Goal: Task Accomplishment & Management: Manage account settings

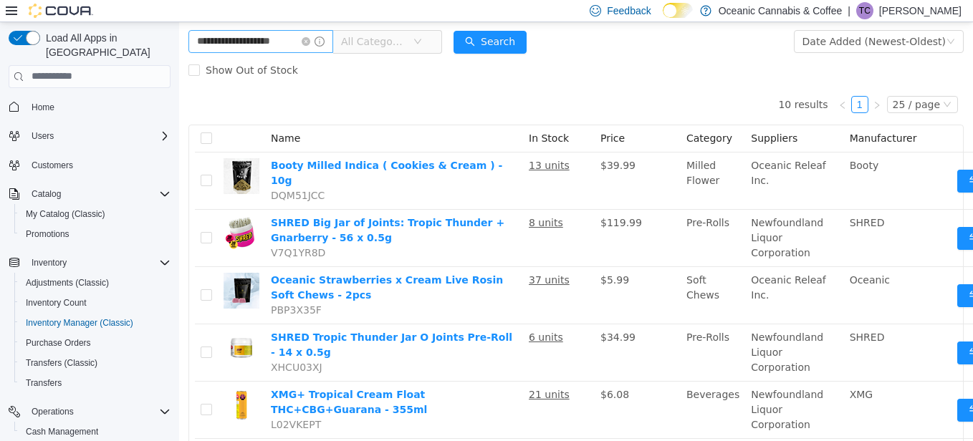
scroll to position [2, 0]
click at [310, 41] on icon "icon: close-circle" at bounding box center [306, 41] width 9 height 9
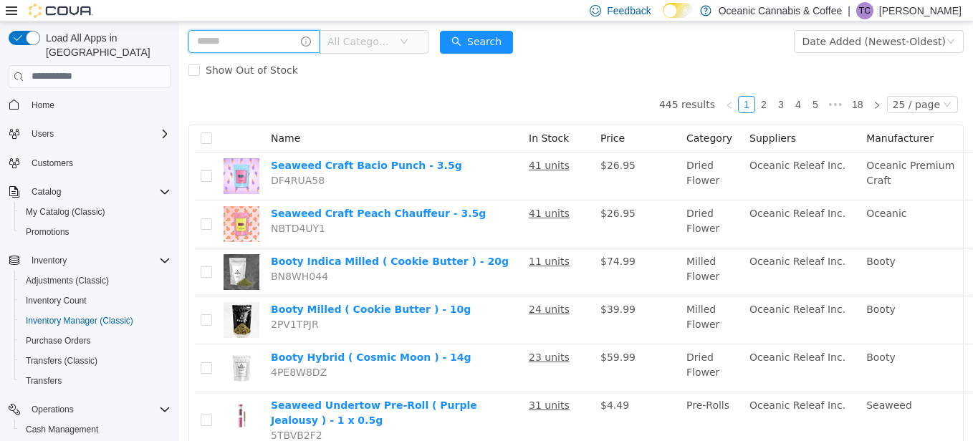
click at [304, 39] on input "text" at bounding box center [253, 40] width 131 height 23
type input "*********"
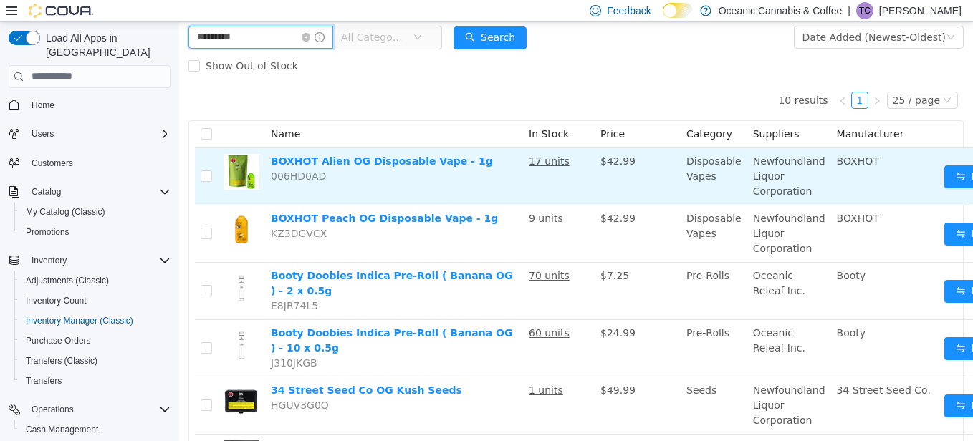
scroll to position [79, 0]
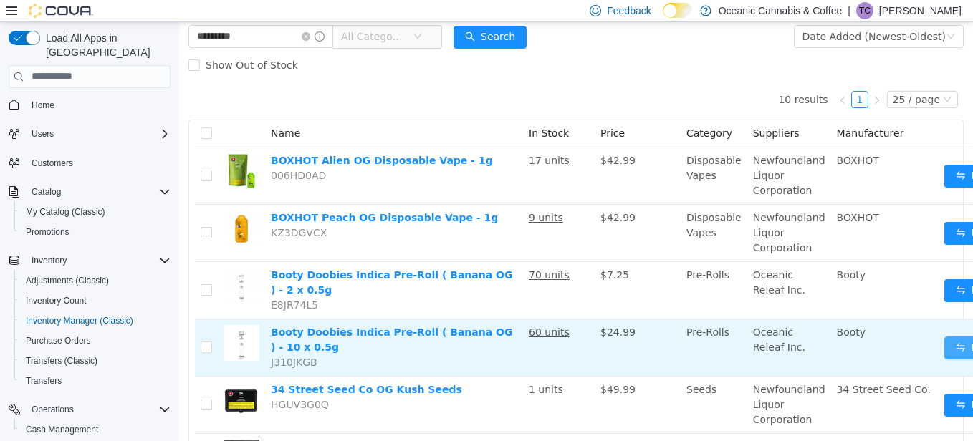
click at [952, 343] on button "Move" at bounding box center [977, 347] width 66 height 23
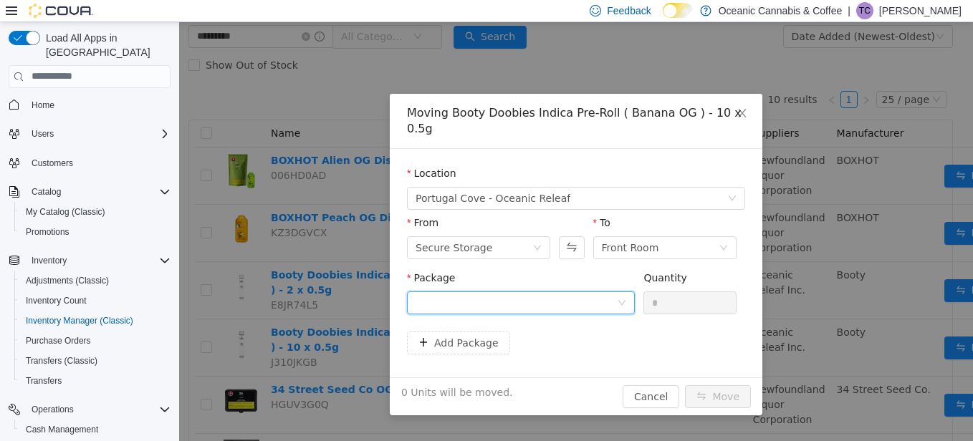
click at [511, 296] on div at bounding box center [516, 302] width 201 height 21
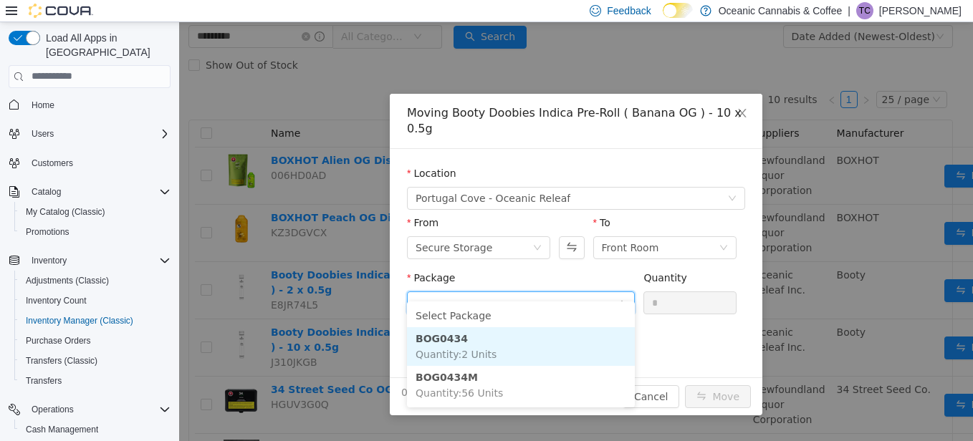
click at [498, 338] on li "BOG0434 Quantity : 2 Units" at bounding box center [521, 346] width 228 height 39
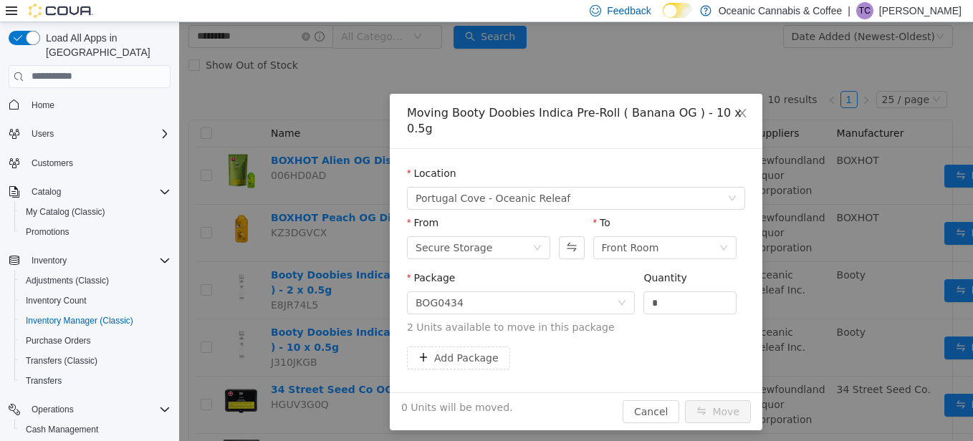
click at [506, 302] on div "Package BOG0434" at bounding box center [521, 294] width 228 height 49
click at [509, 292] on div "BOG0434" at bounding box center [516, 302] width 201 height 21
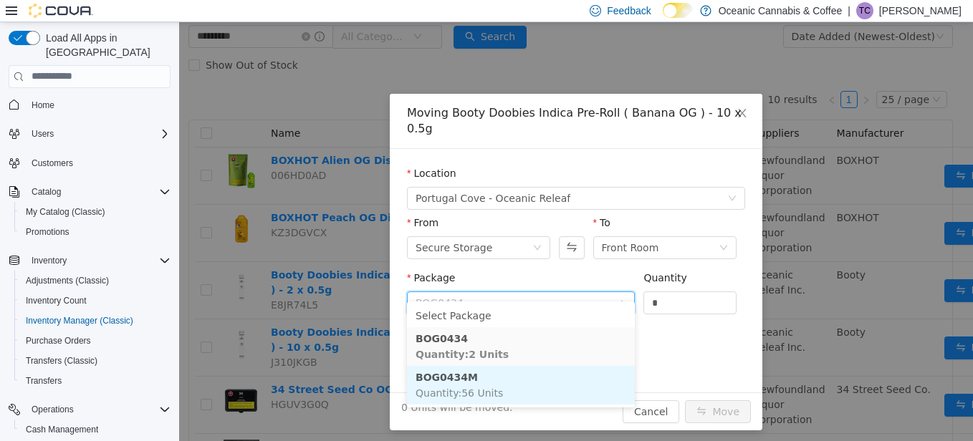
click at [493, 378] on li "BOG0434M Quantity : 56 Units" at bounding box center [521, 384] width 228 height 39
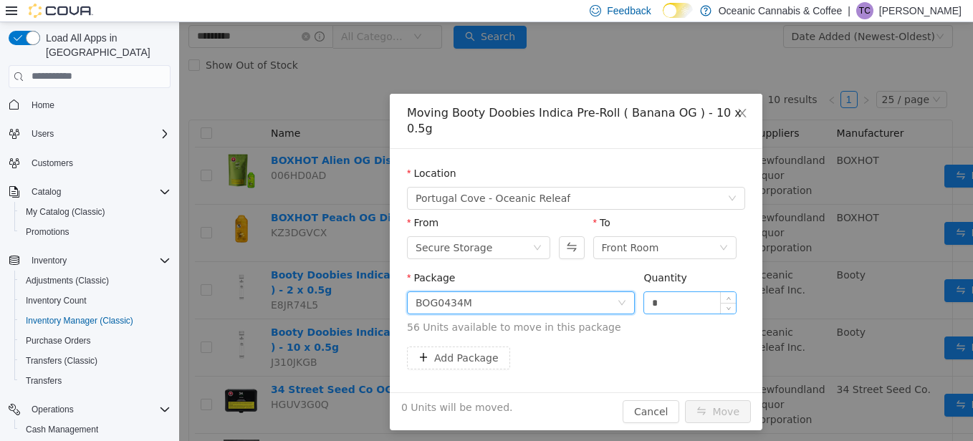
click at [702, 292] on input "*" at bounding box center [690, 302] width 92 height 21
type input "*"
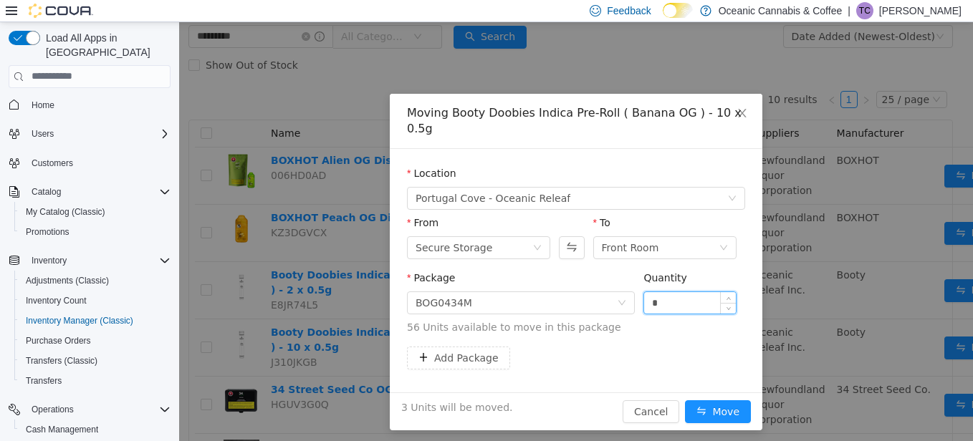
type input "*"
click at [685, 400] on button "Move" at bounding box center [718, 411] width 66 height 23
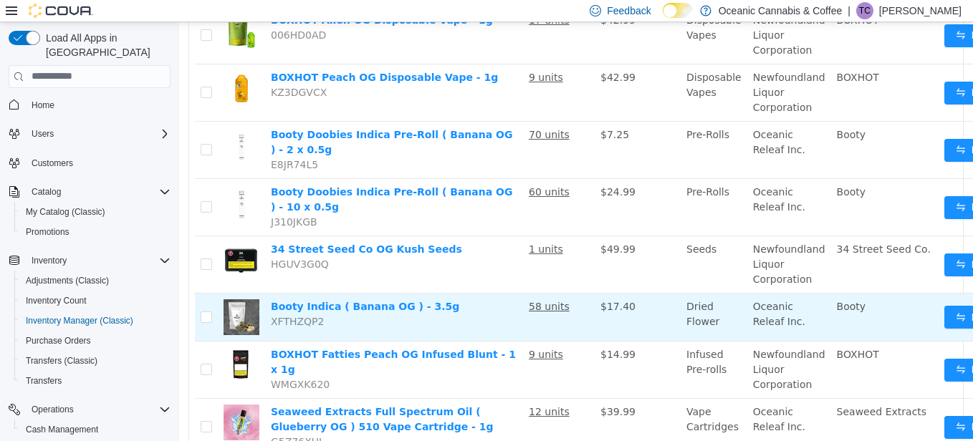
scroll to position [222, 0]
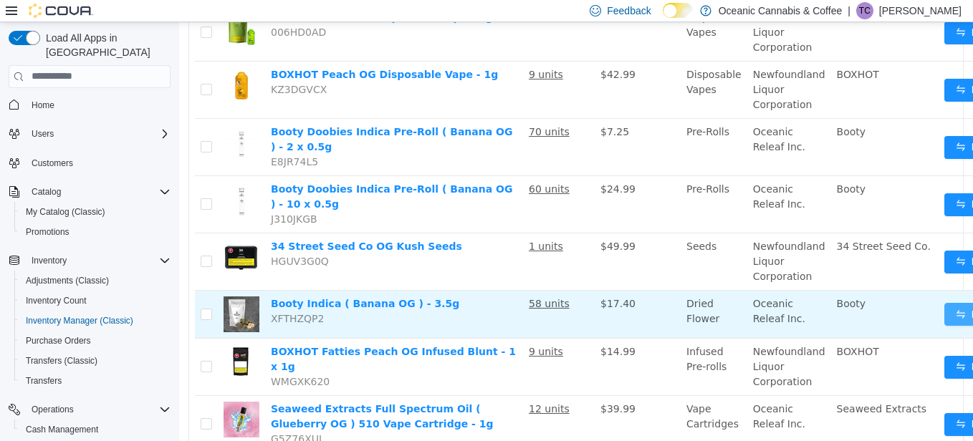
click at [944, 312] on button "Move" at bounding box center [977, 313] width 66 height 23
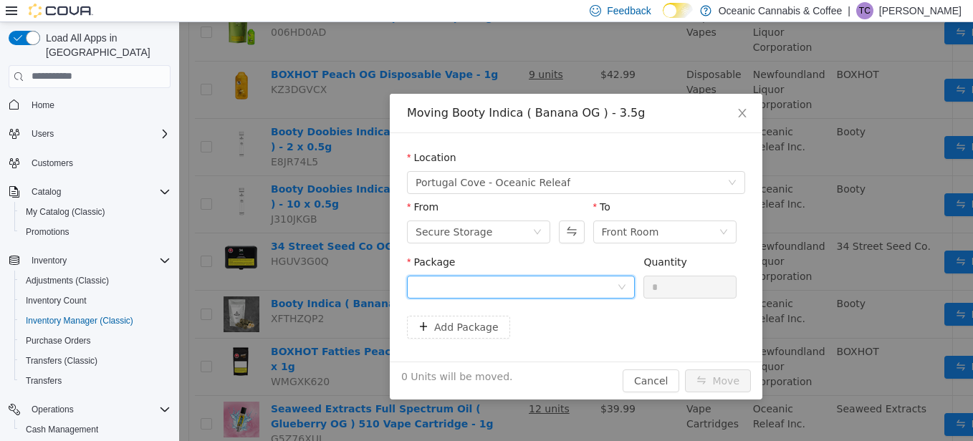
click at [505, 277] on div at bounding box center [516, 286] width 201 height 21
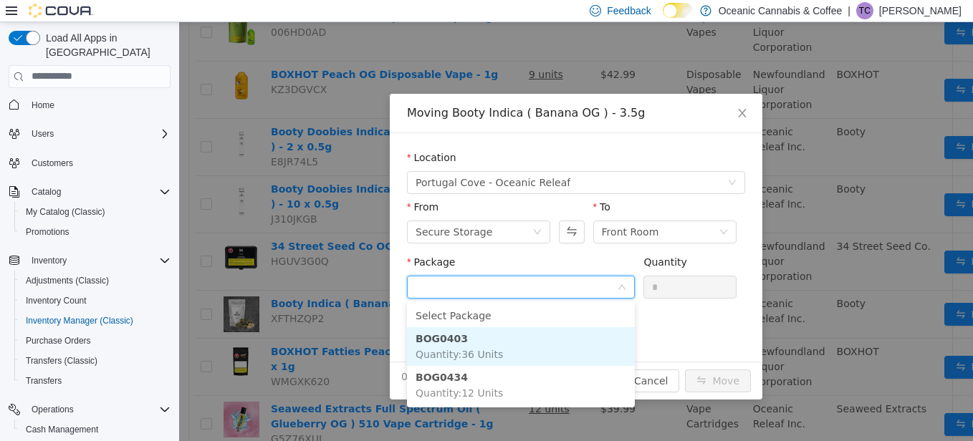
click at [488, 345] on li "BOG0403 Quantity : 36 Units" at bounding box center [521, 346] width 228 height 39
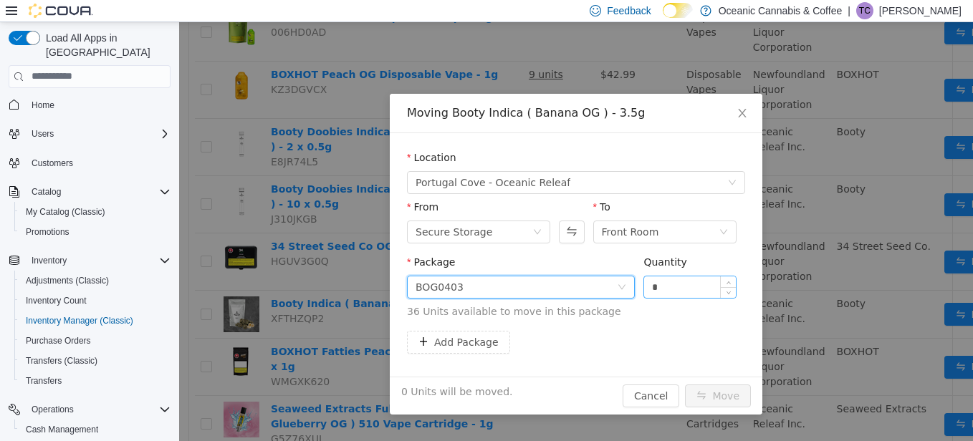
click at [662, 282] on input "*" at bounding box center [690, 286] width 92 height 21
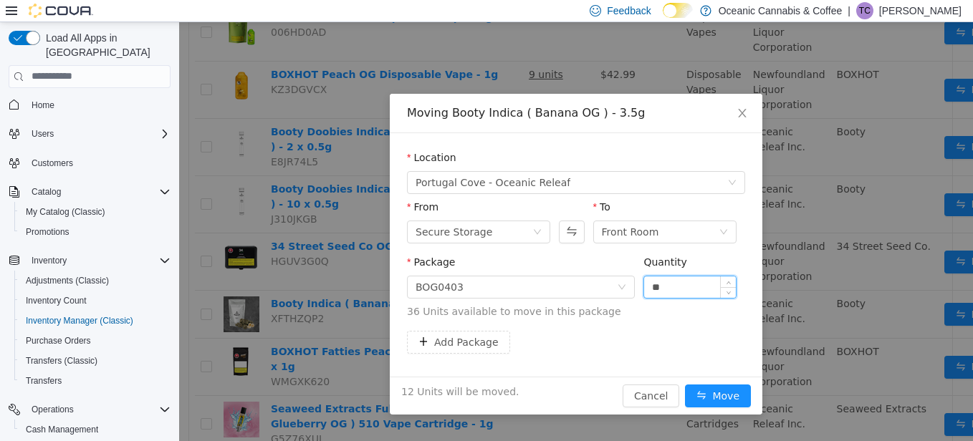
type input "**"
click at [685, 384] on button "Move" at bounding box center [718, 395] width 66 height 23
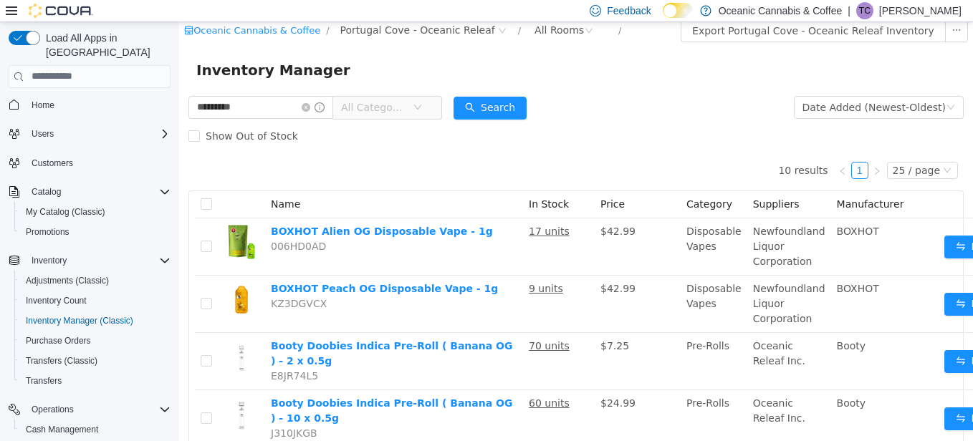
scroll to position [0, 0]
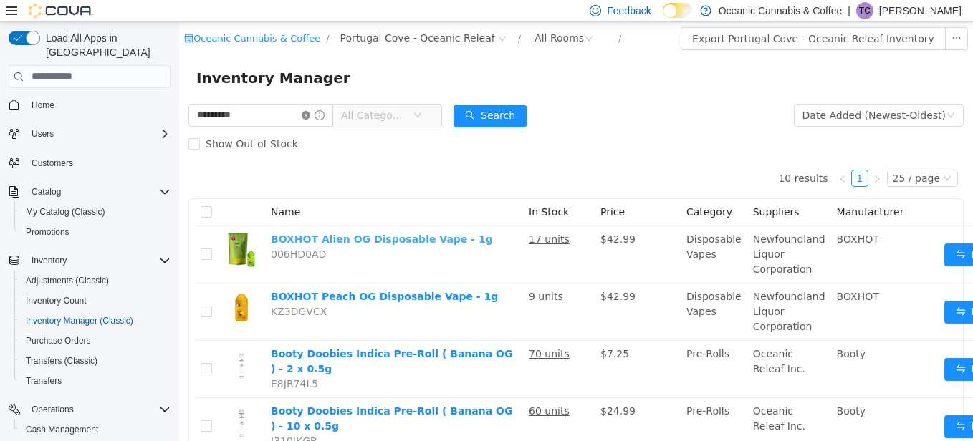
drag, startPoint x: 339, startPoint y: 244, endPoint x: 322, endPoint y: 116, distance: 128.6
click at [310, 115] on icon "icon: close-circle" at bounding box center [306, 114] width 9 height 9
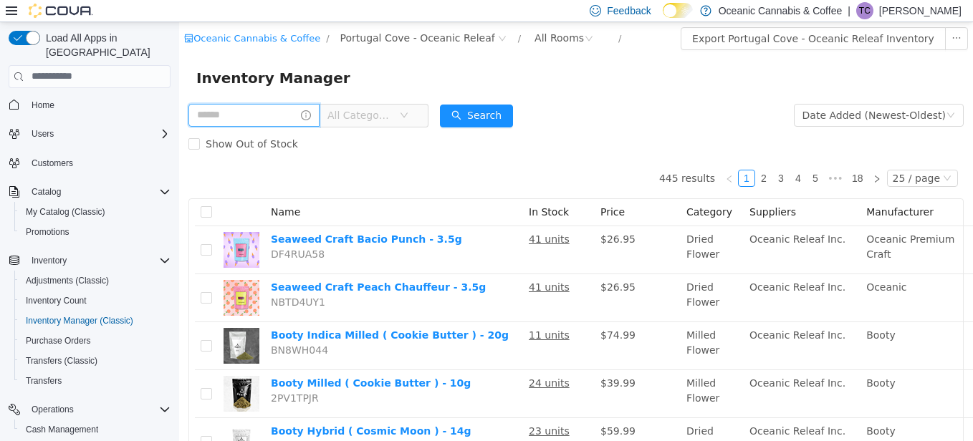
click at [302, 115] on input "text" at bounding box center [253, 114] width 131 height 23
type input "**********"
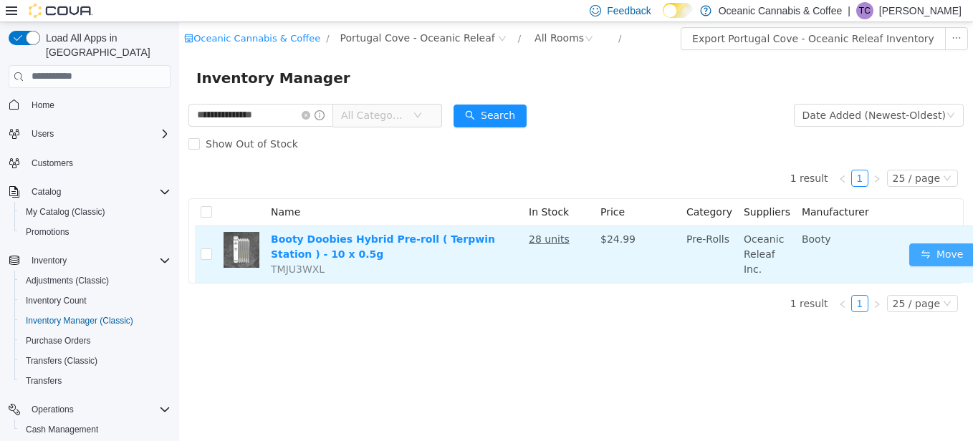
click at [909, 248] on button "Move" at bounding box center [942, 254] width 66 height 23
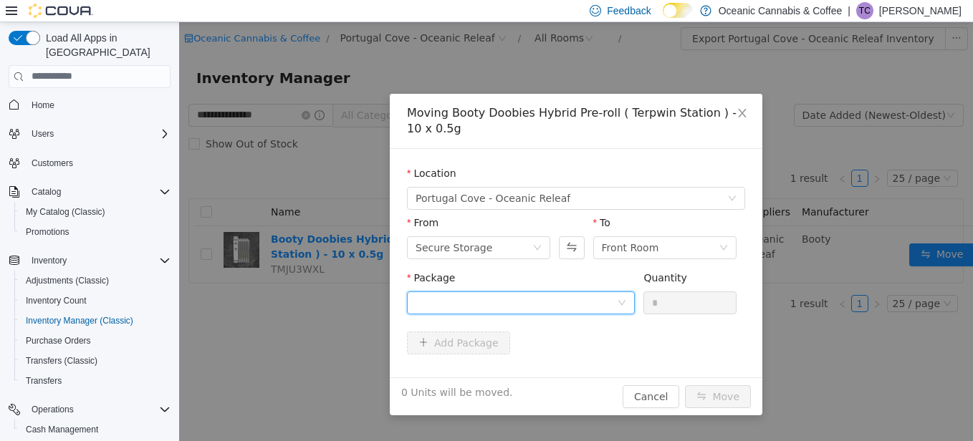
click at [559, 304] on div at bounding box center [516, 302] width 201 height 21
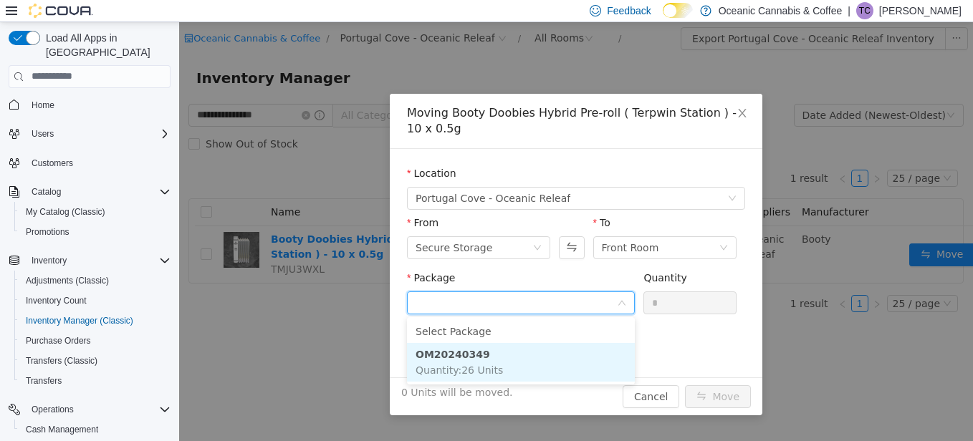
click at [484, 366] on span "Quantity : 26 Units" at bounding box center [459, 369] width 87 height 11
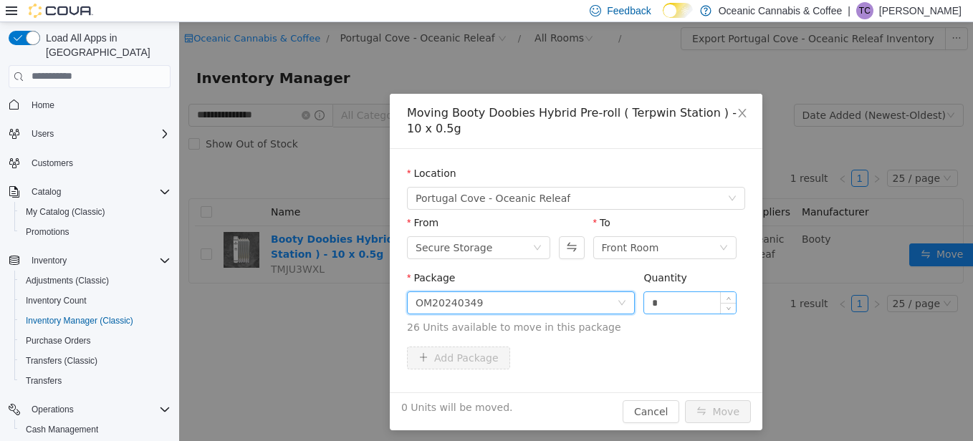
click at [670, 306] on input "*" at bounding box center [690, 302] width 92 height 21
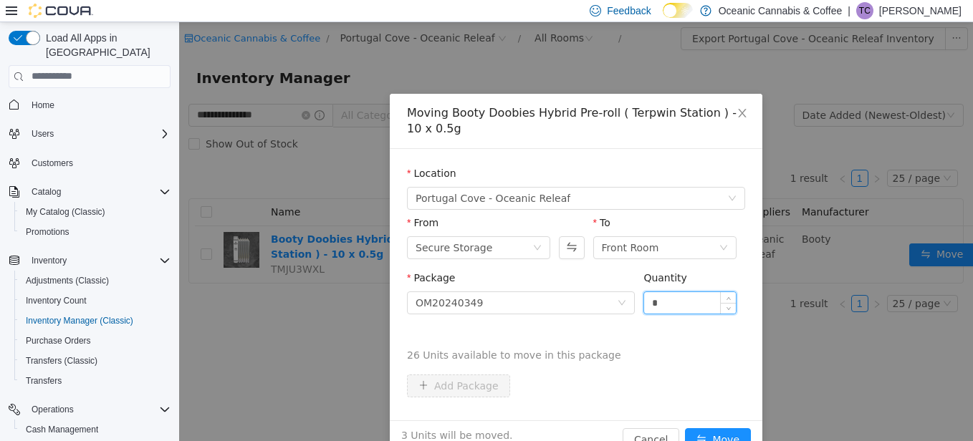
type input "*"
click at [685, 428] on button "Move" at bounding box center [718, 439] width 66 height 23
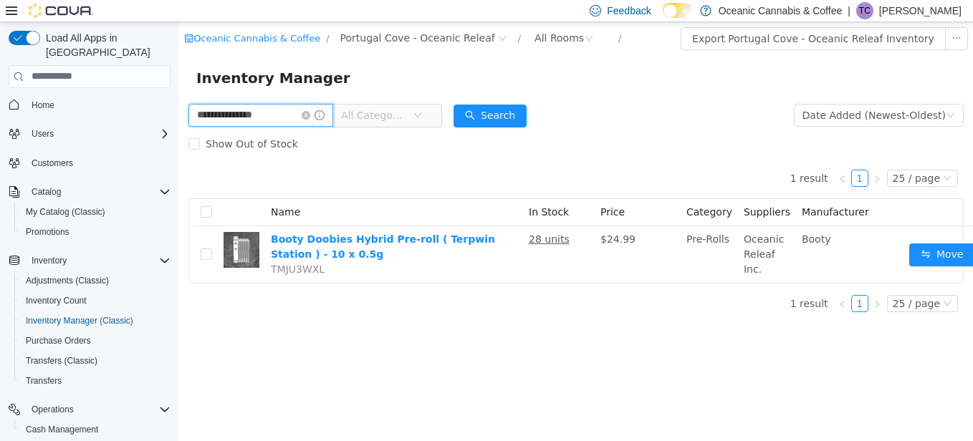
drag, startPoint x: 275, startPoint y: 121, endPoint x: 127, endPoint y: 165, distance: 154.6
click at [179, 165] on html "**********" at bounding box center [576, 230] width 794 height 419
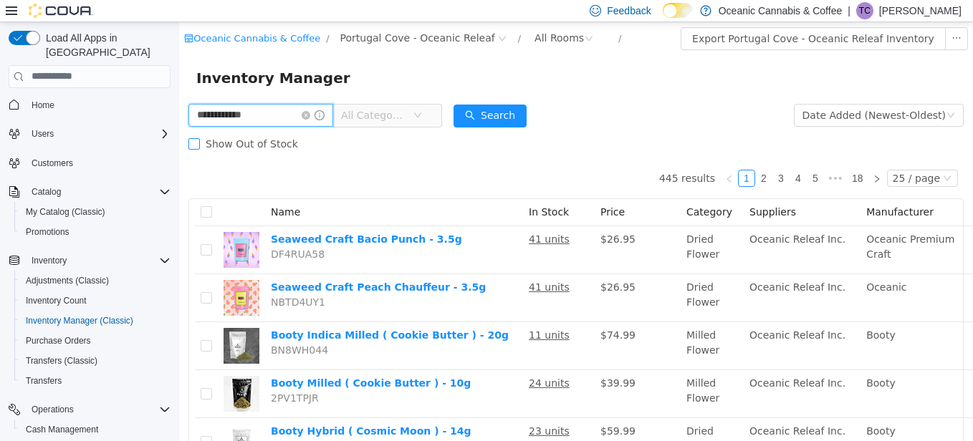
type input "**********"
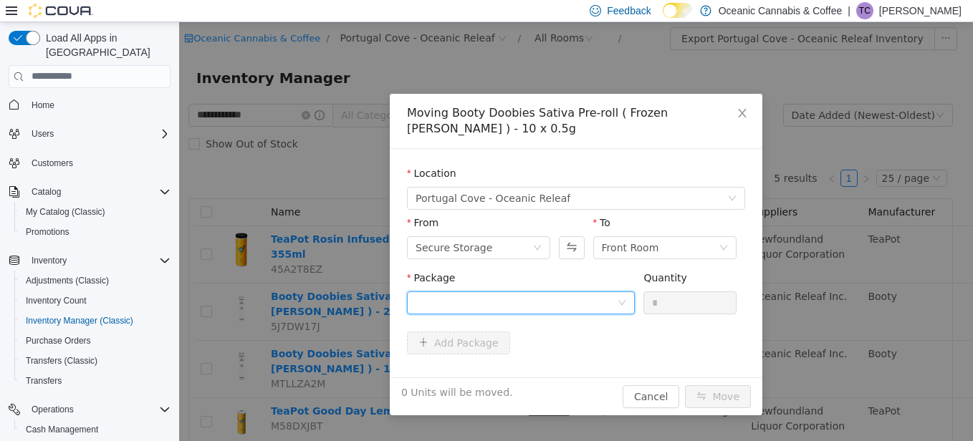
click at [431, 310] on div at bounding box center [516, 302] width 201 height 21
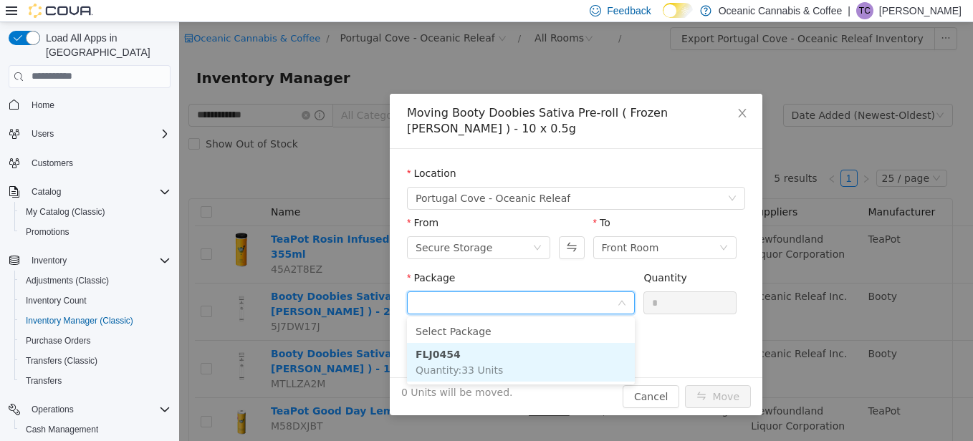
click at [461, 360] on li "FLJ0454 Quantity : 33 Units" at bounding box center [521, 362] width 228 height 39
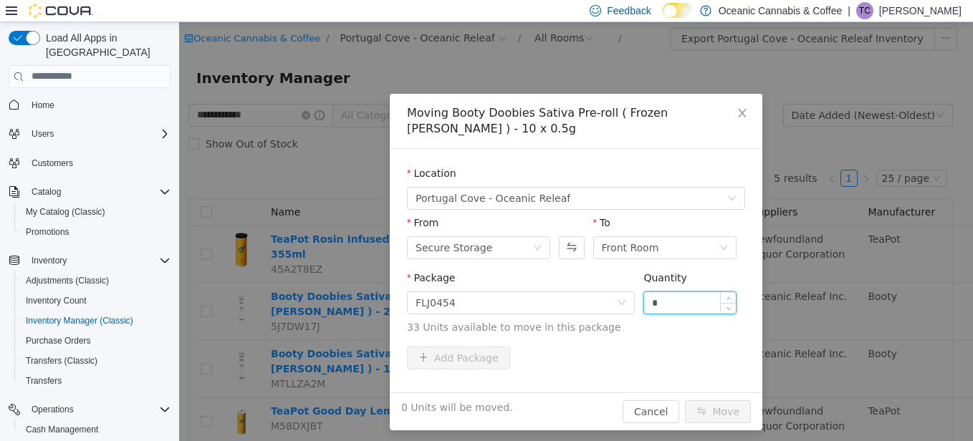
click at [662, 293] on input "*" at bounding box center [690, 302] width 92 height 21
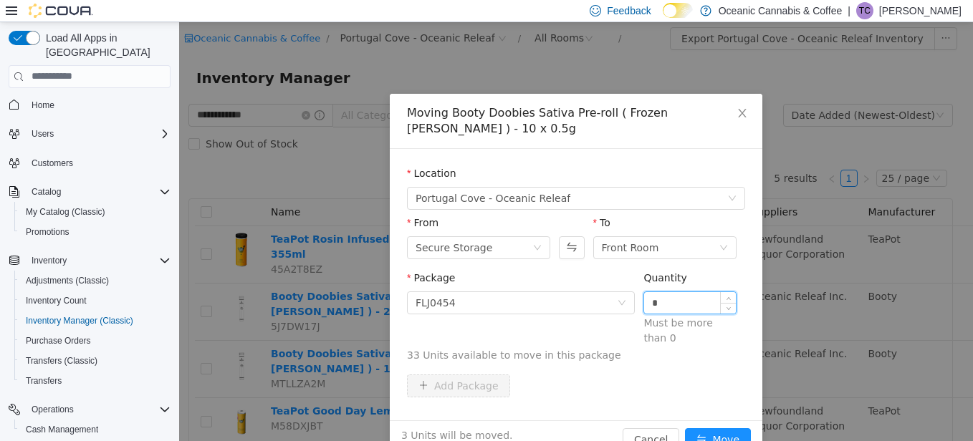
type input "*"
click at [685, 428] on button "Move" at bounding box center [718, 439] width 66 height 23
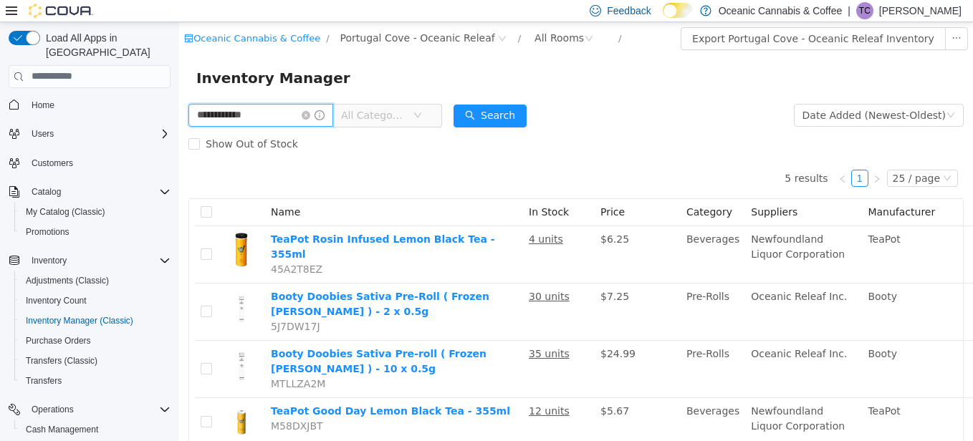
drag, startPoint x: 274, startPoint y: 119, endPoint x: 176, endPoint y: 143, distance: 100.3
click at [179, 143] on html "**********" at bounding box center [576, 230] width 794 height 419
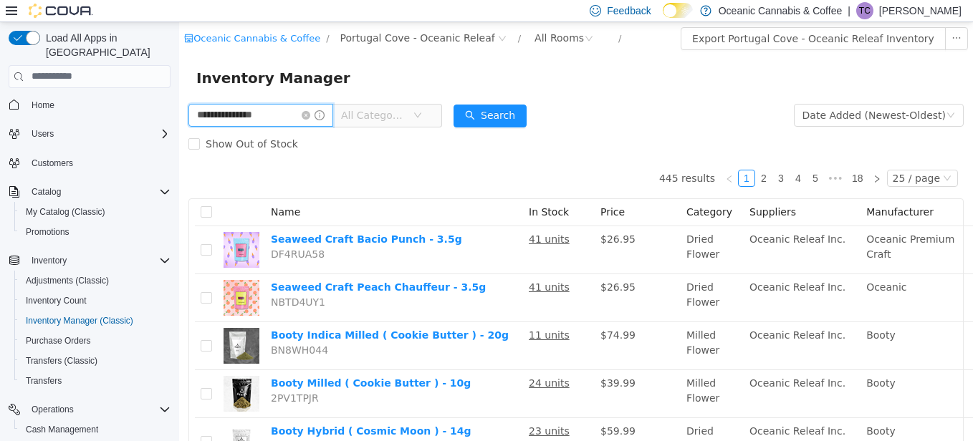
type input "**********"
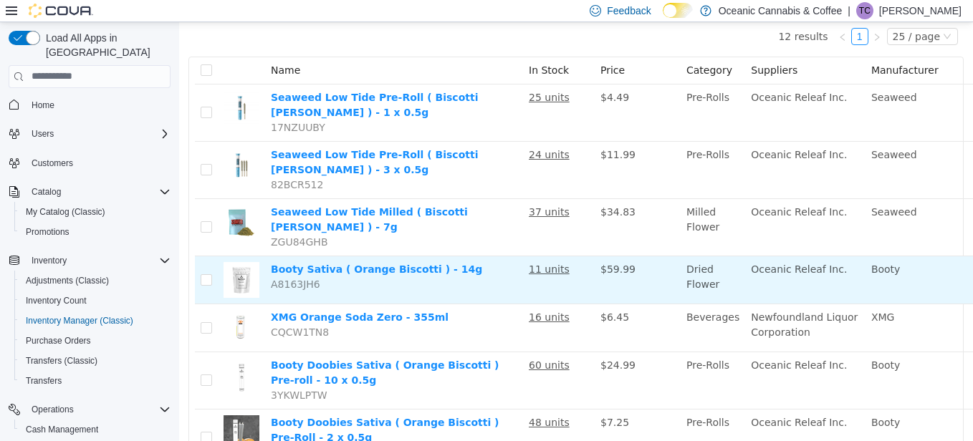
scroll to position [143, 0]
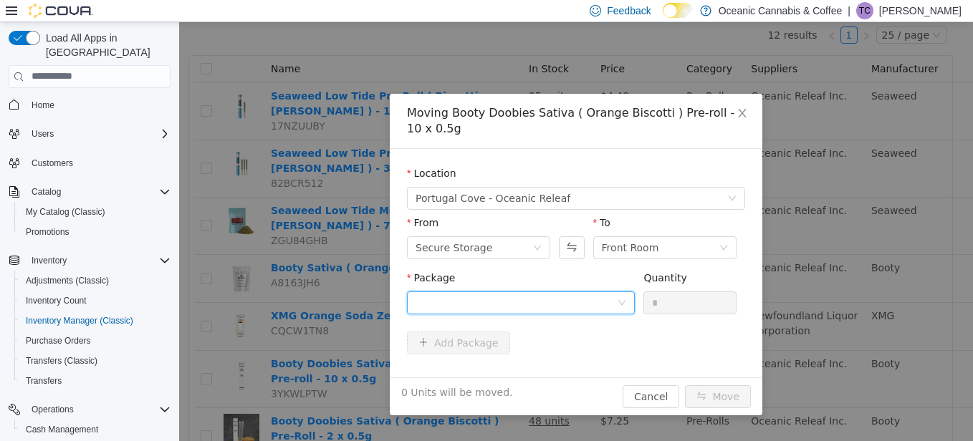
click at [456, 294] on div at bounding box center [516, 302] width 201 height 21
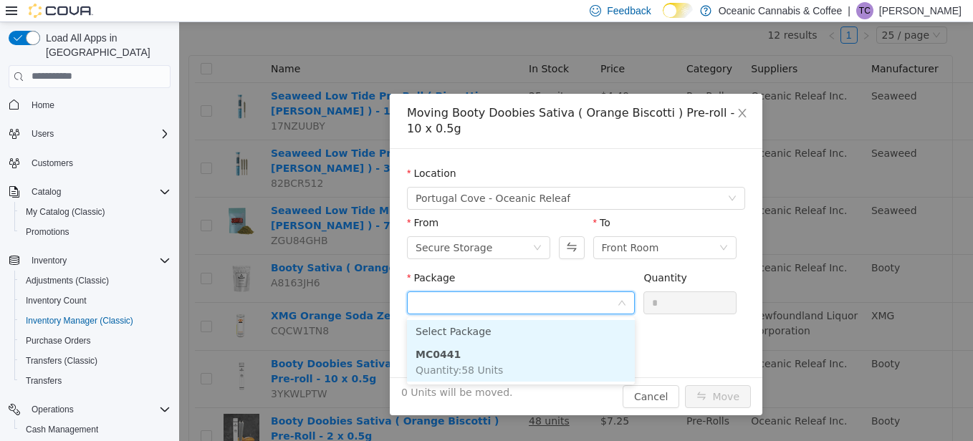
click at [442, 364] on span "Quantity : 58 Units" at bounding box center [459, 369] width 87 height 11
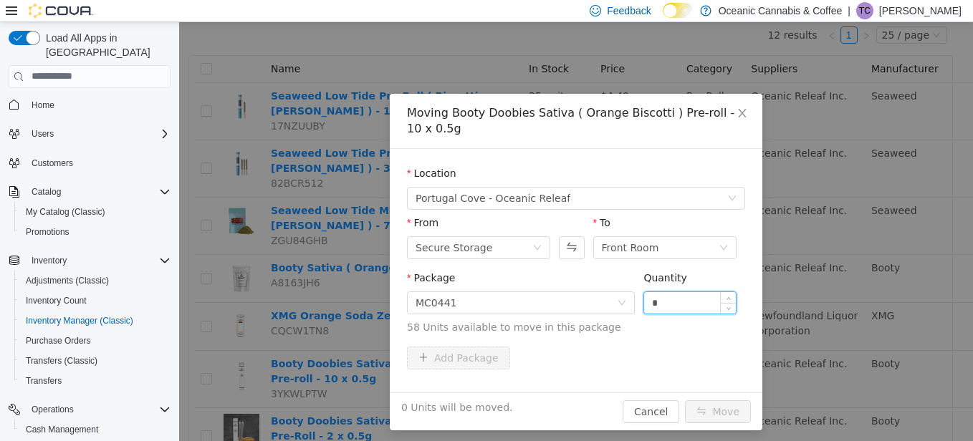
click at [679, 308] on input "*" at bounding box center [690, 302] width 92 height 21
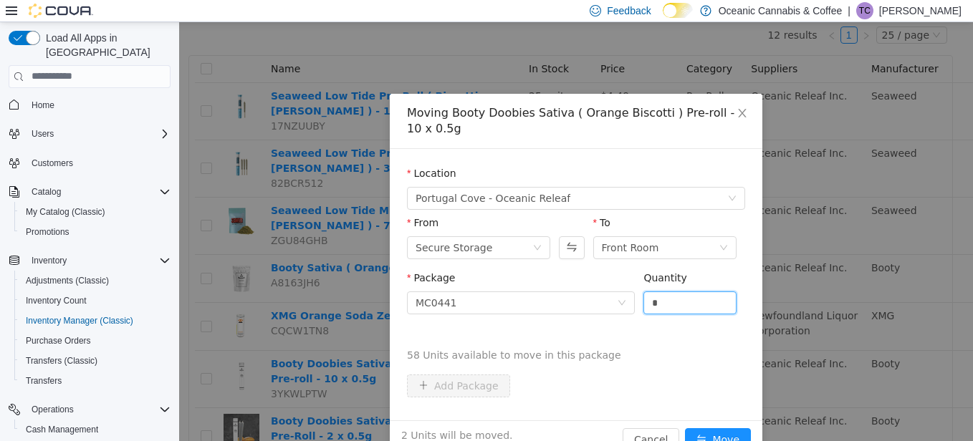
type input "*"
click at [685, 428] on button "Move" at bounding box center [718, 439] width 66 height 23
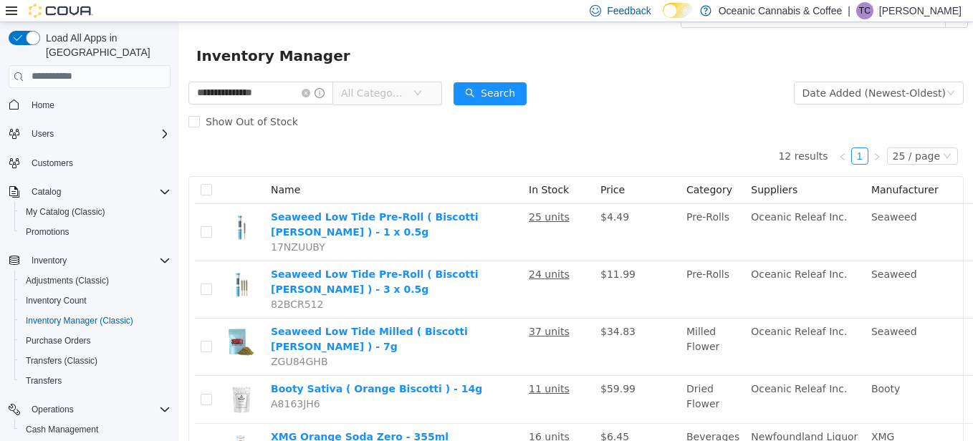
scroll to position [0, 0]
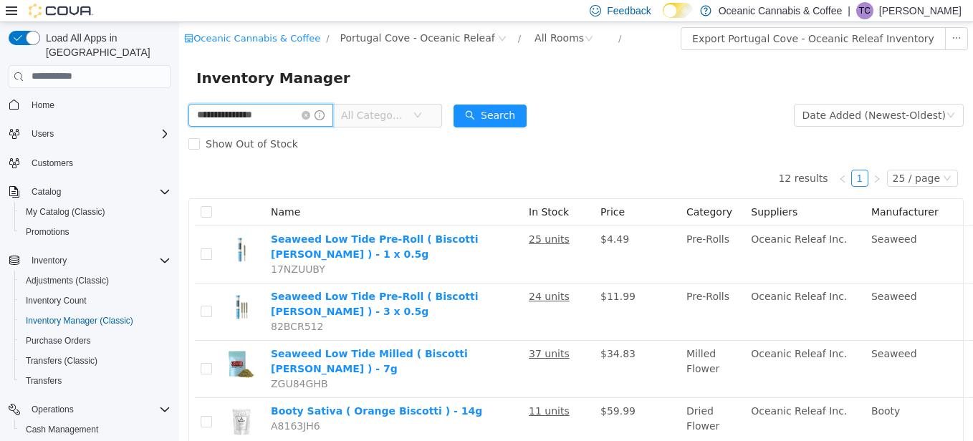
click at [314, 114] on input "**********" at bounding box center [260, 114] width 145 height 23
click at [310, 115] on icon "icon: close-circle" at bounding box center [306, 114] width 9 height 9
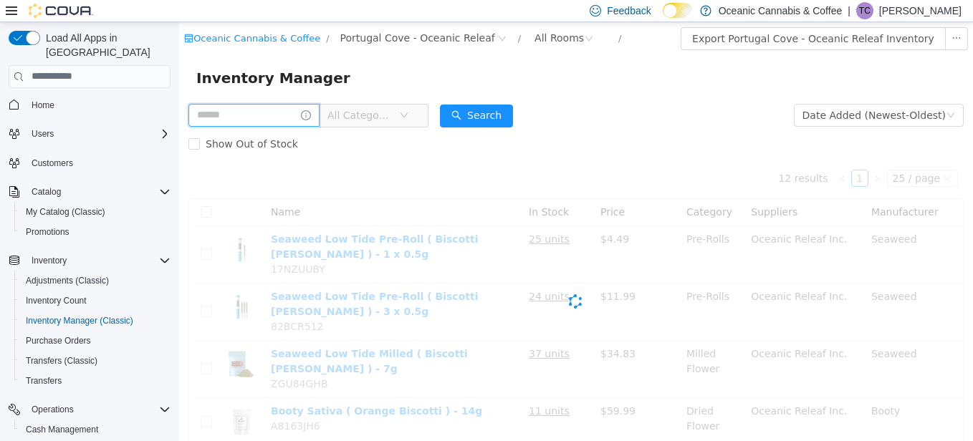
click at [297, 119] on input "text" at bounding box center [253, 114] width 131 height 23
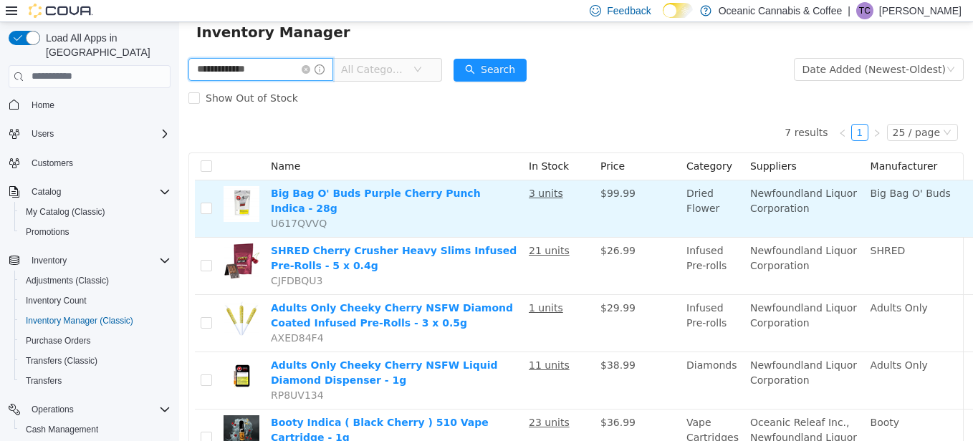
scroll to position [27, 0]
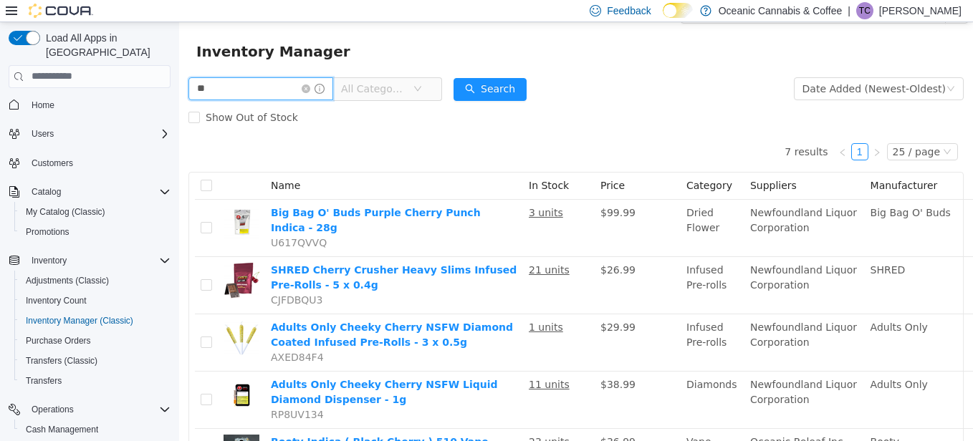
type input "*"
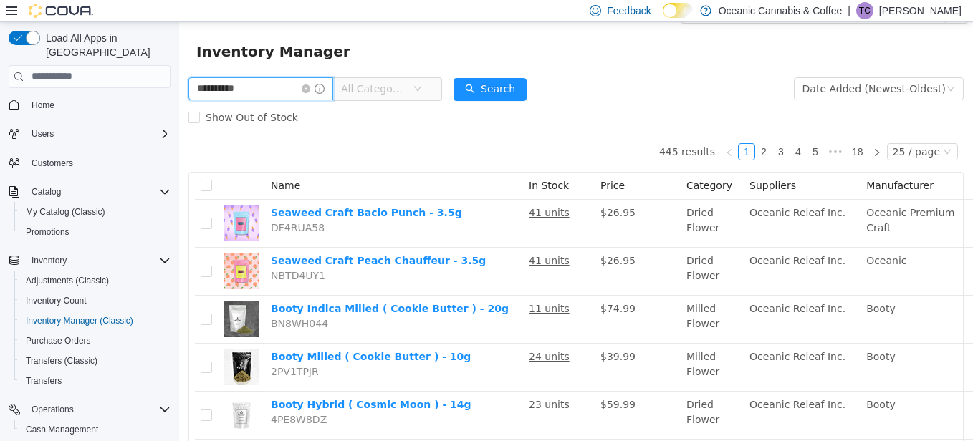
type input "**********"
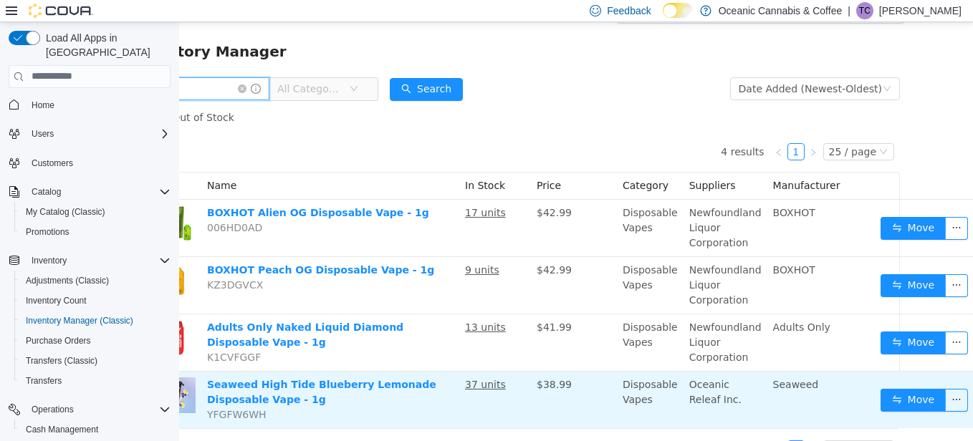
scroll to position [27, 64]
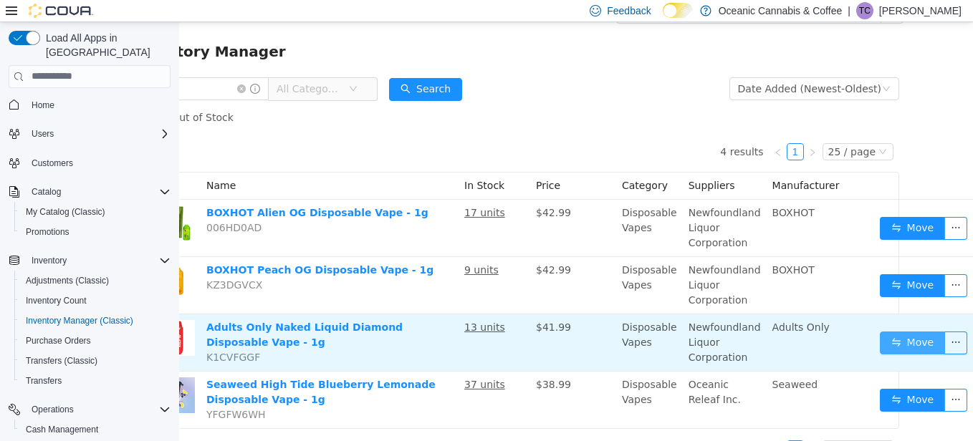
click at [891, 337] on button "Move" at bounding box center [913, 342] width 66 height 23
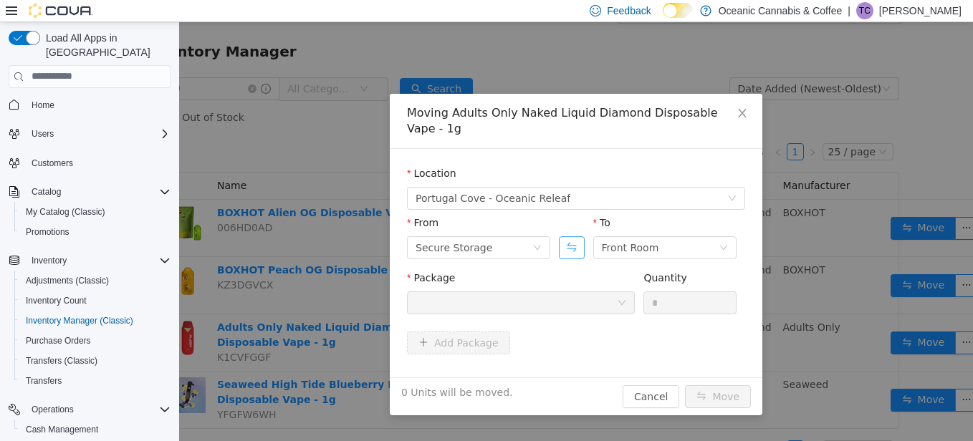
click at [561, 246] on button "Swap" at bounding box center [571, 247] width 25 height 23
click at [585, 312] on div "Package" at bounding box center [521, 294] width 228 height 49
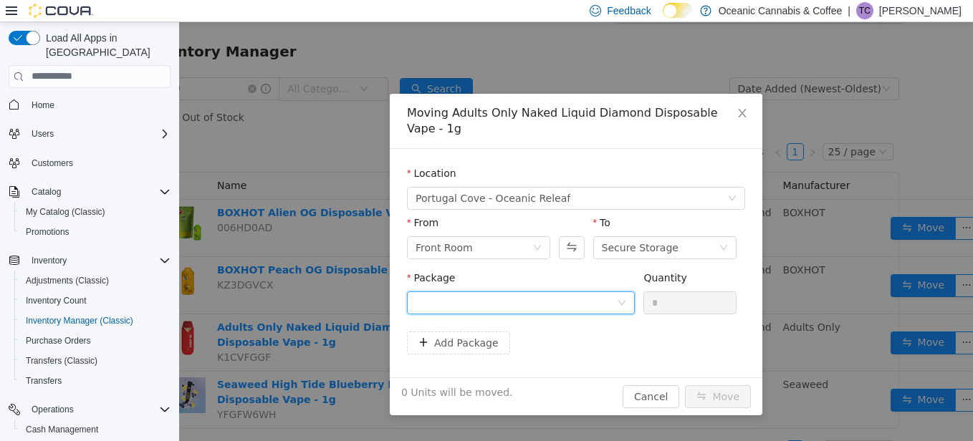
click at [583, 310] on div at bounding box center [516, 302] width 201 height 21
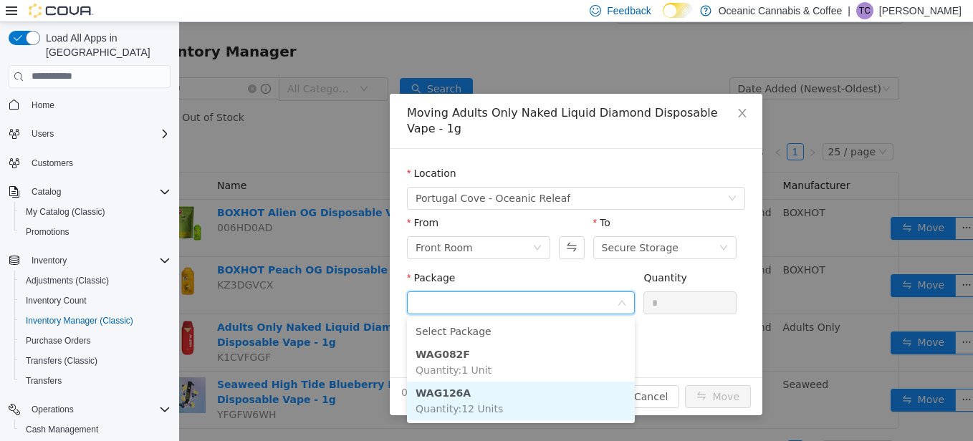
click at [539, 398] on li "WAG126A Quantity : 12 Units" at bounding box center [521, 400] width 228 height 39
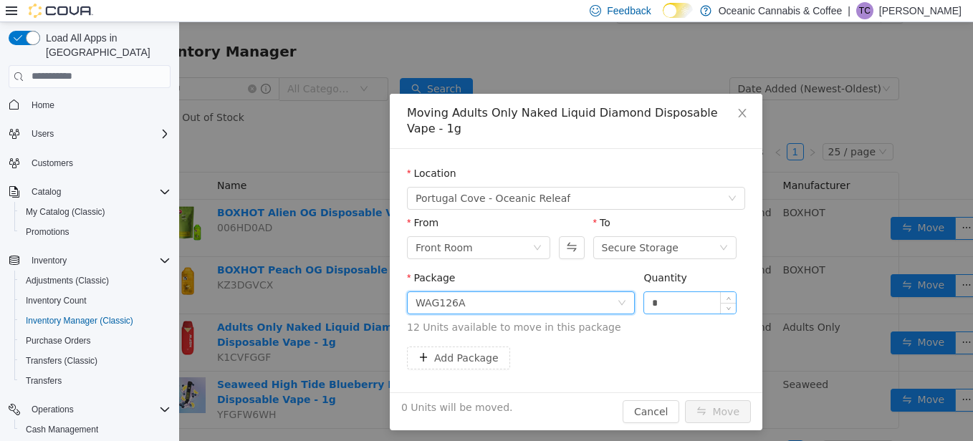
click at [677, 300] on input "*" at bounding box center [690, 302] width 92 height 21
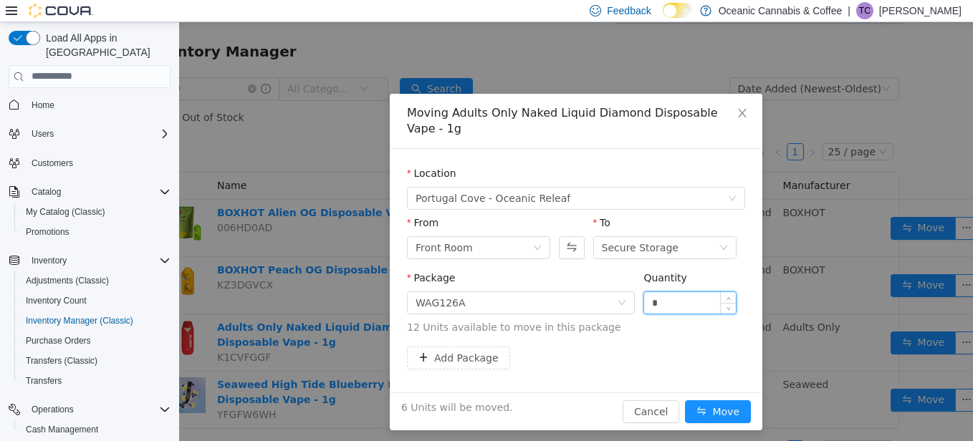
type input "*"
click at [685, 400] on button "Move" at bounding box center [718, 411] width 66 height 23
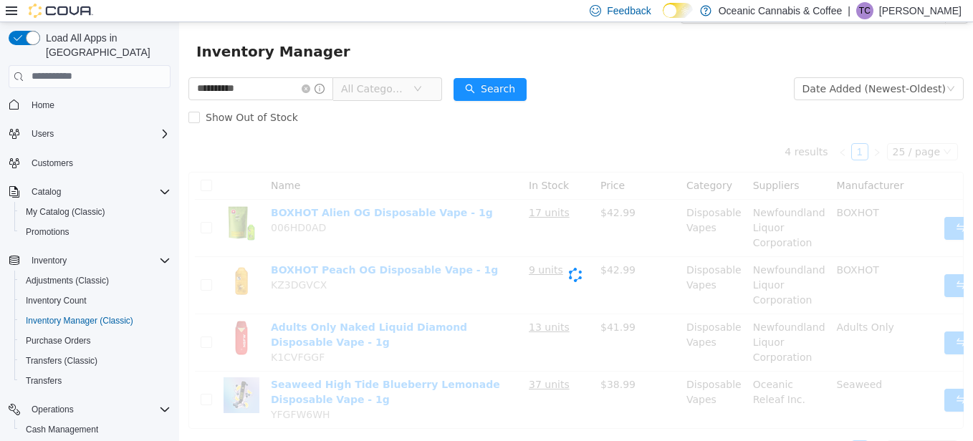
scroll to position [27, 0]
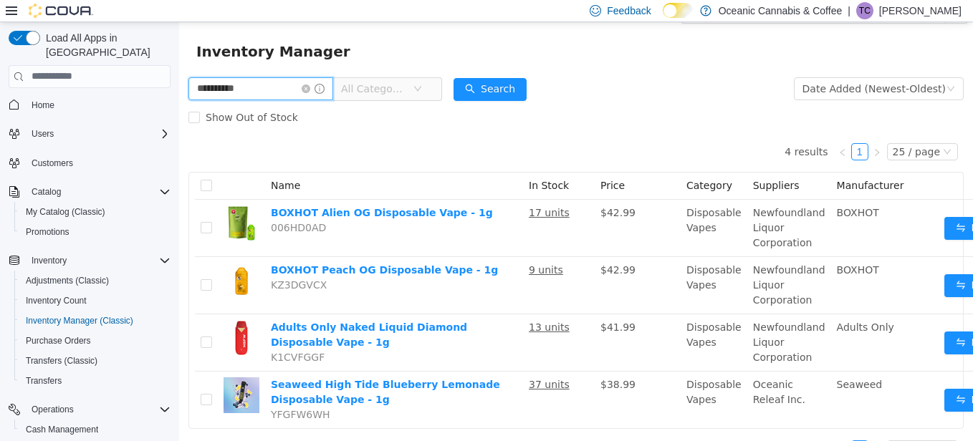
drag, startPoint x: 297, startPoint y: 77, endPoint x: 179, endPoint y: 94, distance: 119.5
click at [180, 94] on div "**********" at bounding box center [576, 271] width 794 height 395
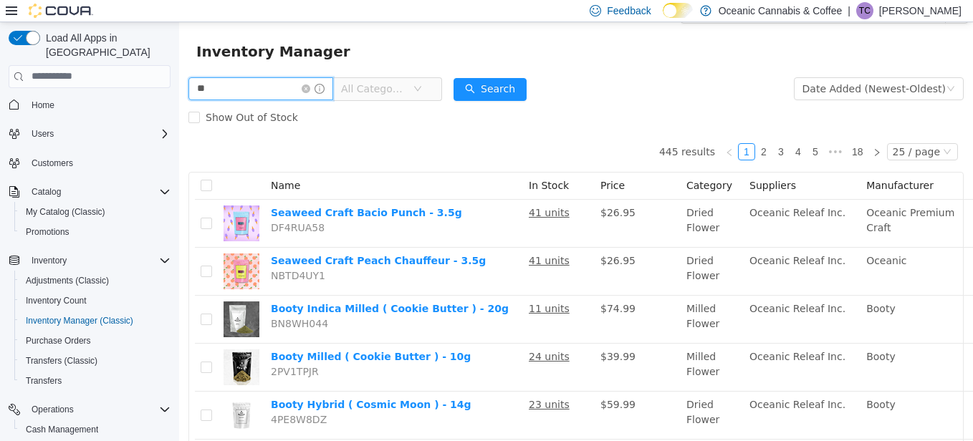
type input "*"
type input "**********"
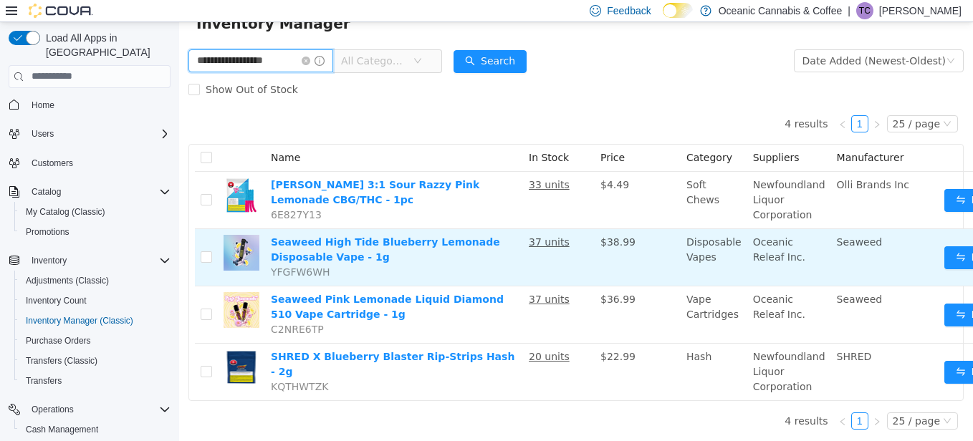
scroll to position [66, 0]
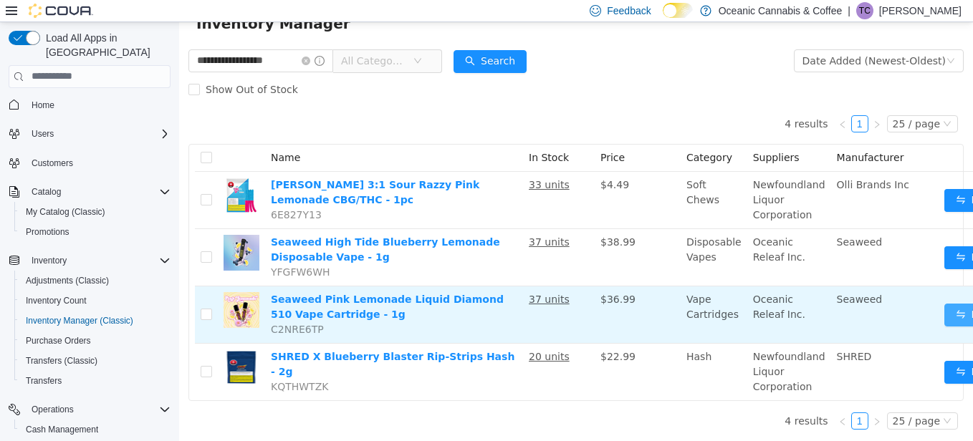
click at [948, 303] on button "Move" at bounding box center [977, 314] width 66 height 23
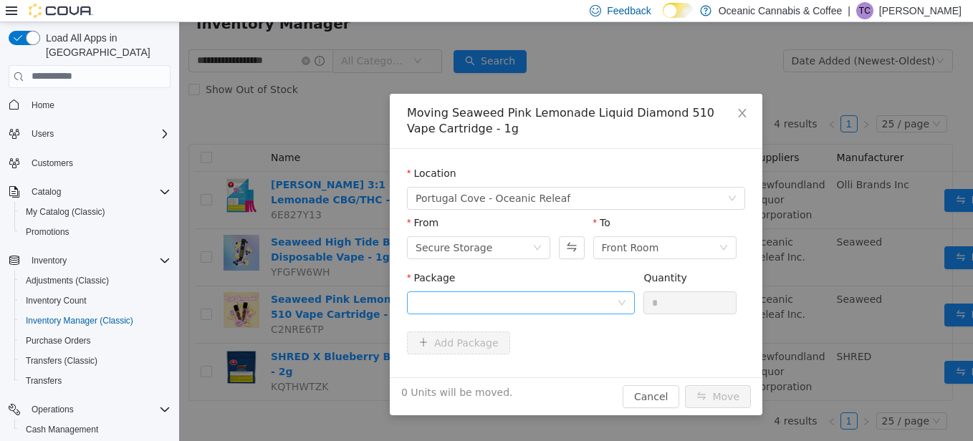
click at [474, 286] on div "Package" at bounding box center [521, 280] width 228 height 21
click at [474, 299] on div at bounding box center [516, 302] width 201 height 21
click at [737, 113] on icon "icon: close" at bounding box center [742, 112] width 11 height 11
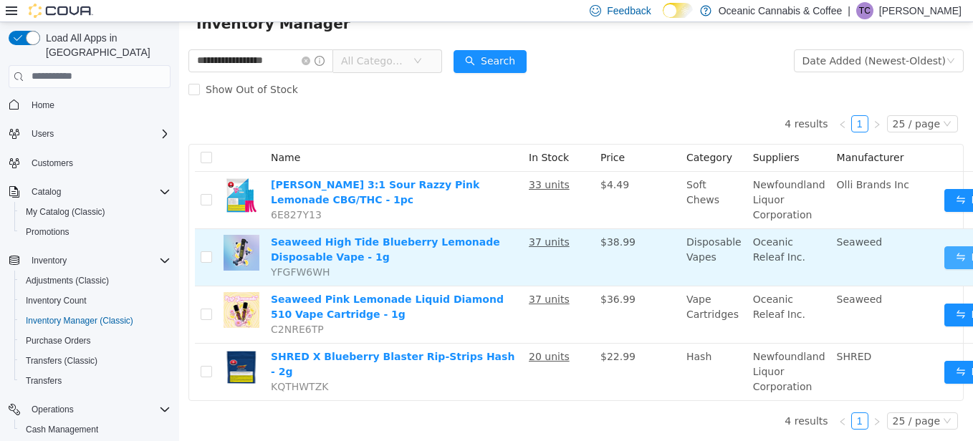
click at [950, 254] on button "Move" at bounding box center [977, 257] width 66 height 23
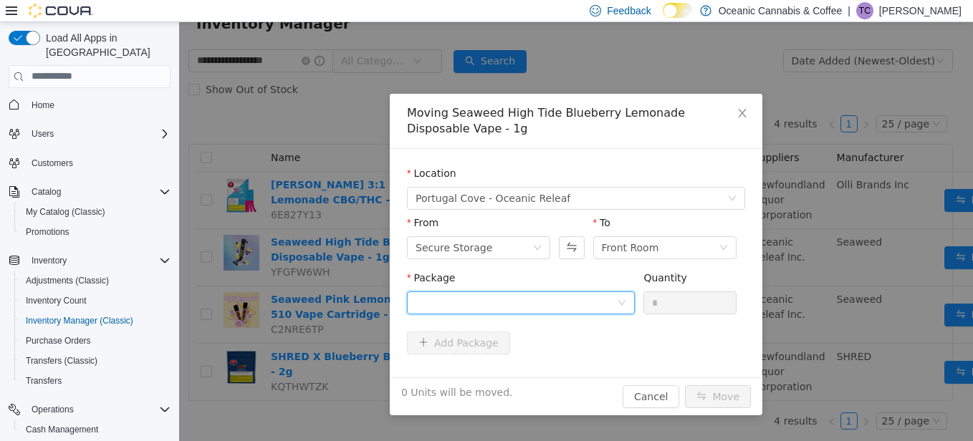
click at [427, 295] on div at bounding box center [516, 302] width 201 height 21
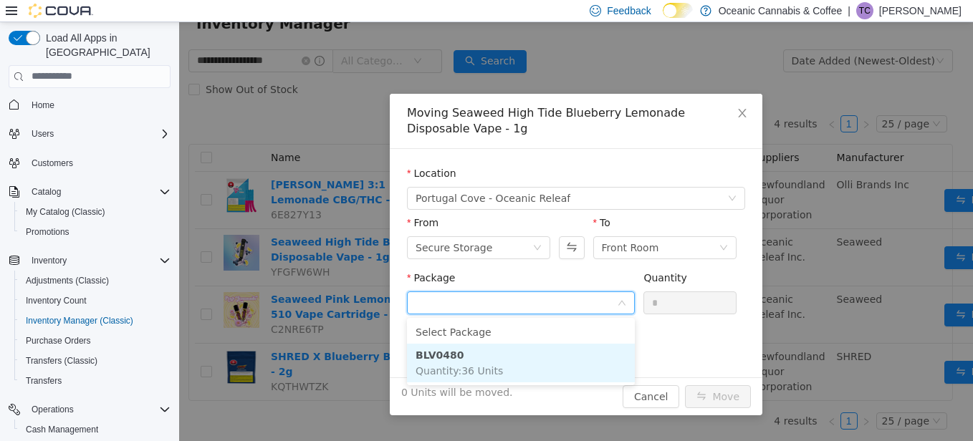
click at [431, 365] on span "Quantity : 36 Units" at bounding box center [459, 370] width 87 height 11
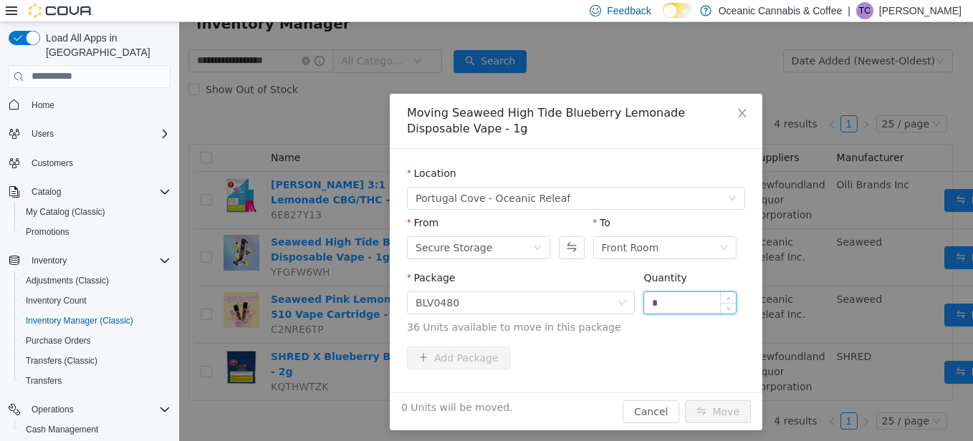
click at [664, 304] on input "*" at bounding box center [690, 302] width 92 height 21
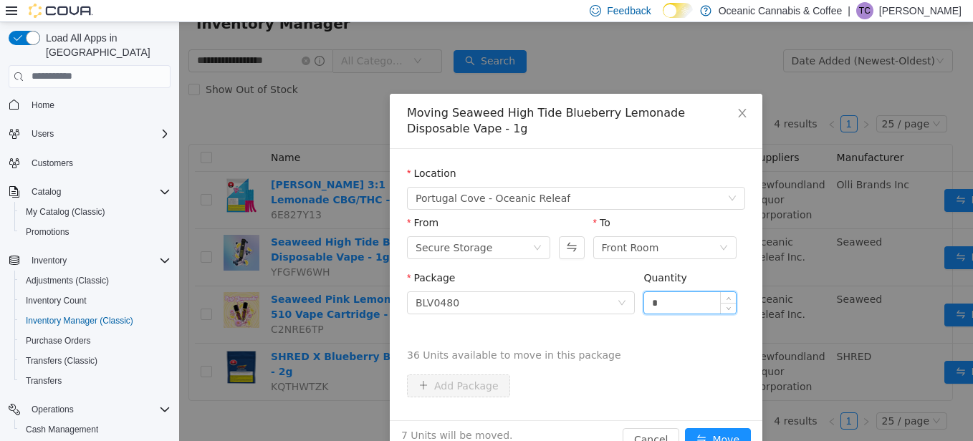
type input "*"
click at [685, 428] on button "Move" at bounding box center [718, 439] width 66 height 23
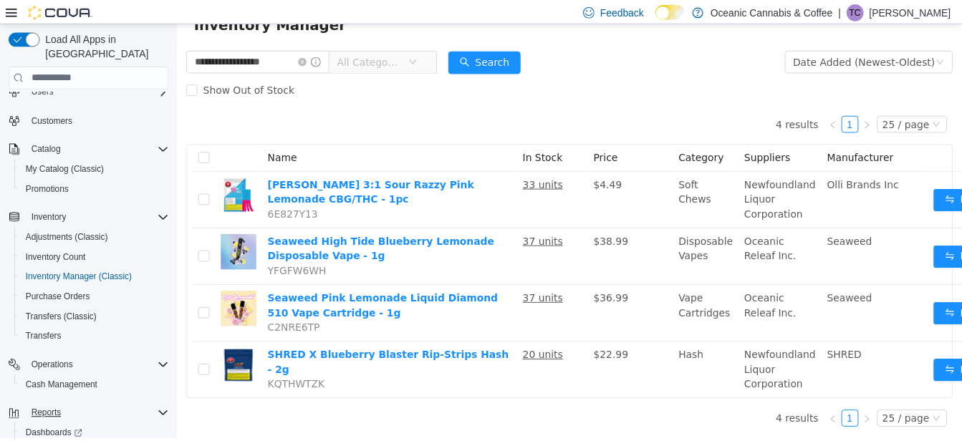
scroll to position [74, 0]
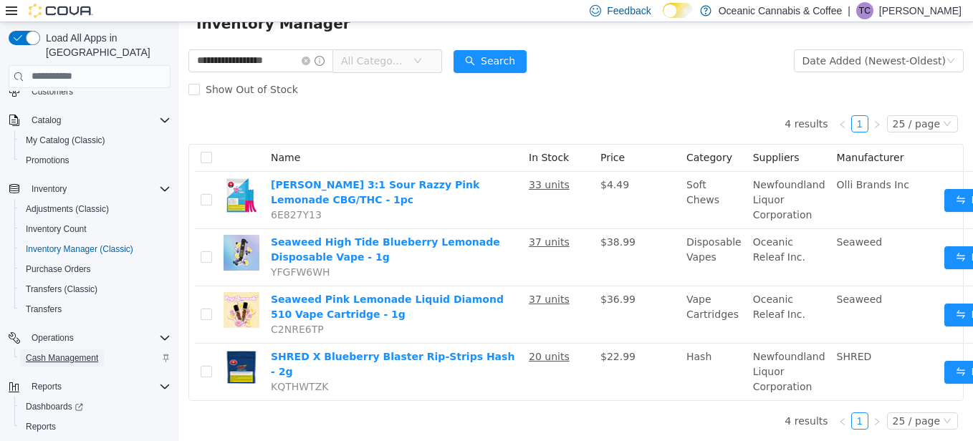
click at [74, 353] on span "Cash Management" at bounding box center [62, 358] width 72 height 11
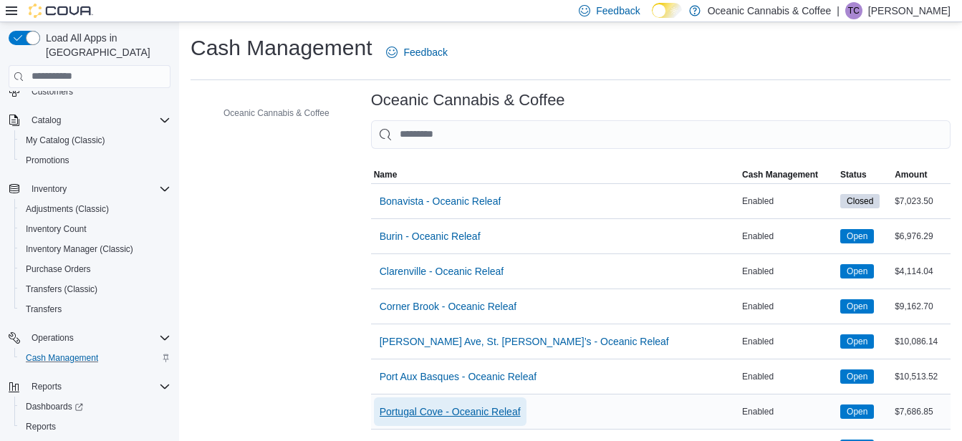
click at [412, 409] on span "Portugal Cove - Oceanic Releaf" at bounding box center [450, 412] width 141 height 14
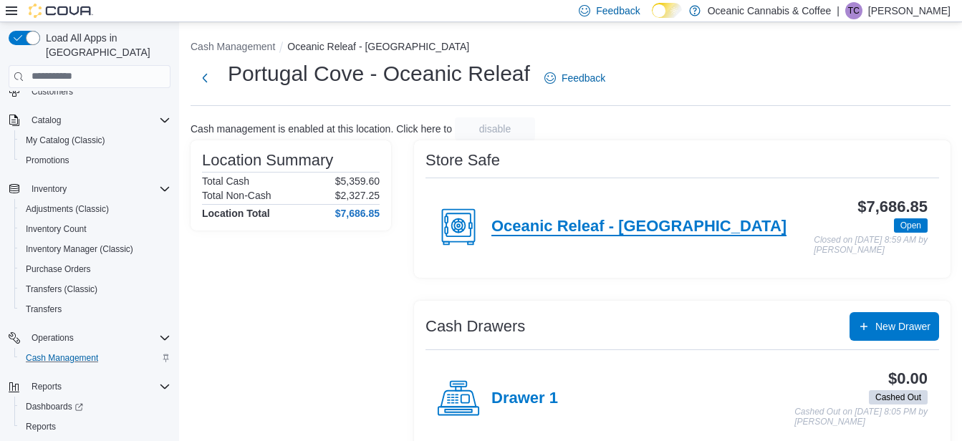
click at [555, 230] on h4 "Oceanic Releaf - [GEOGRAPHIC_DATA]" at bounding box center [639, 227] width 295 height 19
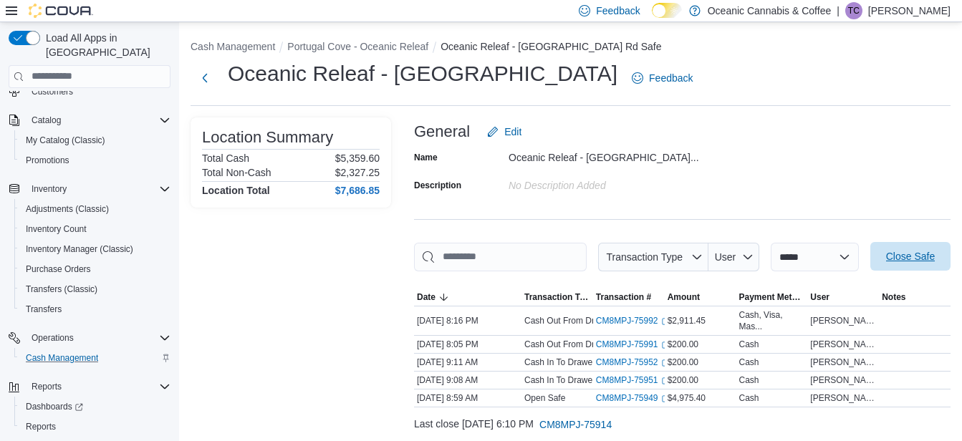
click at [919, 266] on span "Close Safe" at bounding box center [910, 256] width 63 height 29
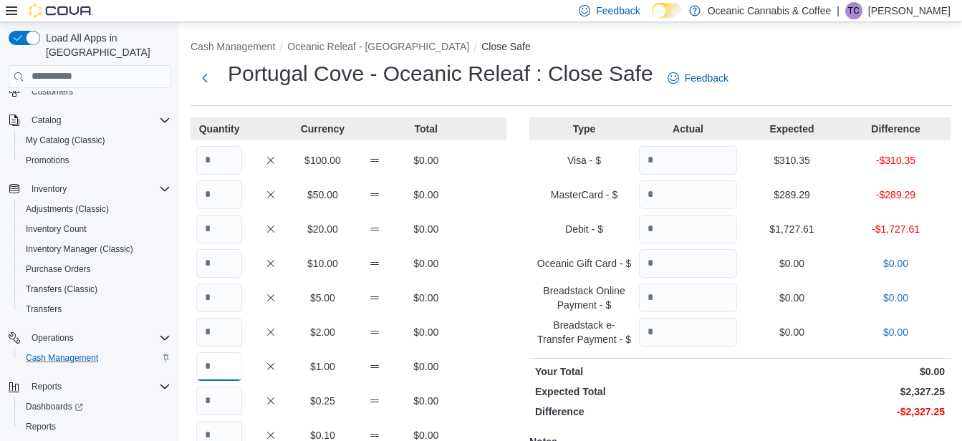
click at [232, 355] on input "Quantity" at bounding box center [219, 367] width 46 height 29
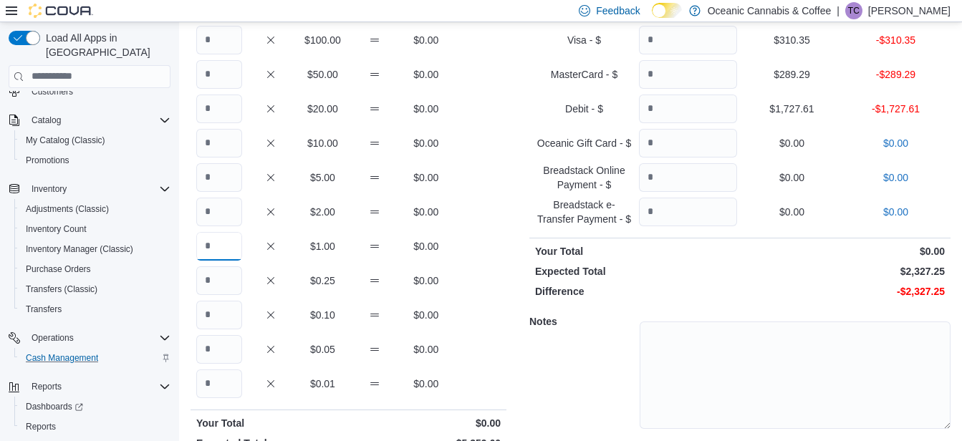
scroll to position [167, 0]
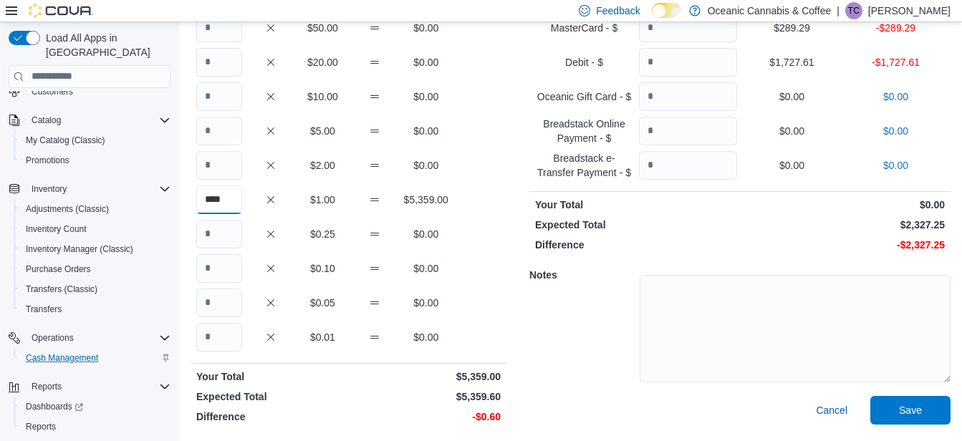
type input "****"
click at [222, 304] on input "Quantity" at bounding box center [219, 303] width 46 height 29
type input "**"
click at [401, 286] on div "Quantity Currency Total $100.00 $0.00 $50.00 $0.00 $20.00 $0.00 $10.00 $0.00 $5…" at bounding box center [349, 190] width 316 height 479
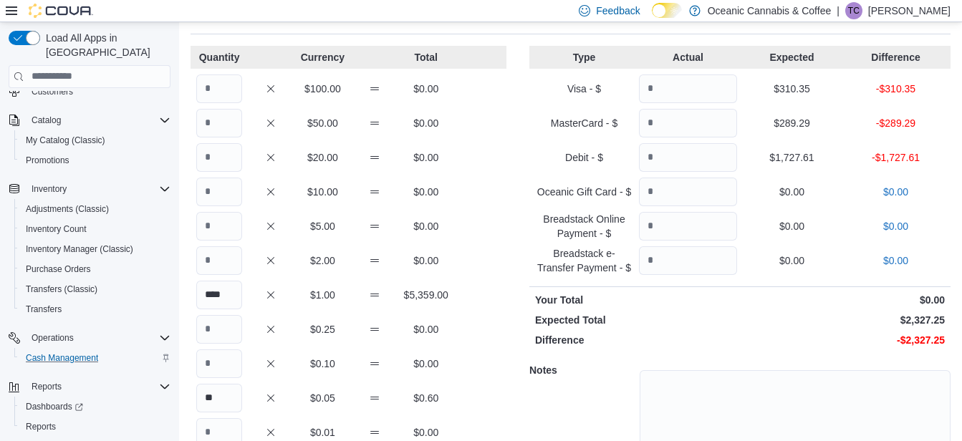
scroll to position [0, 0]
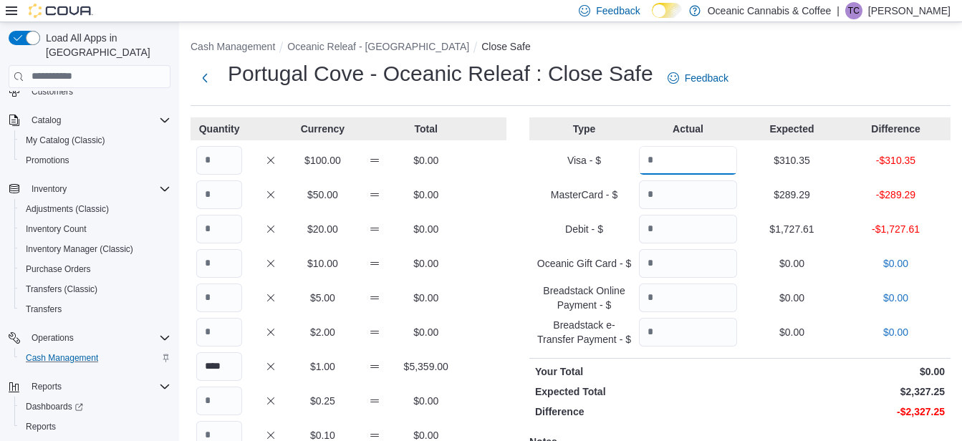
click at [710, 161] on input "Quantity" at bounding box center [688, 160] width 98 height 29
type input "******"
click at [682, 200] on input "Quantity" at bounding box center [688, 195] width 98 height 29
type input "*****"
click at [677, 231] on input "Quantity" at bounding box center [688, 229] width 98 height 29
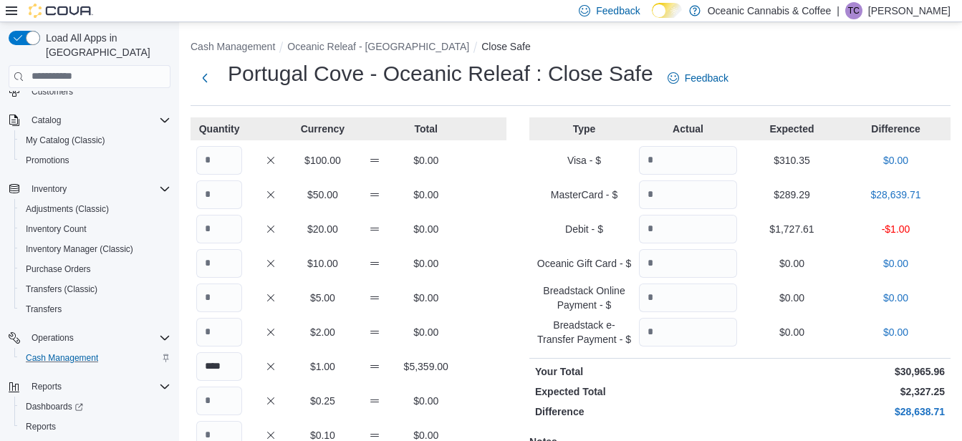
click at [676, 278] on div "Type Actual Expected Difference Visa - $ ****** $310.35 $0.00 MasterCard - $ **…" at bounding box center [740, 357] width 421 height 479
click at [675, 235] on input "*******" at bounding box center [688, 229] width 98 height 29
type input "*******"
click at [681, 268] on input "Quantity" at bounding box center [688, 263] width 98 height 29
click at [688, 197] on input "*****" at bounding box center [688, 195] width 98 height 29
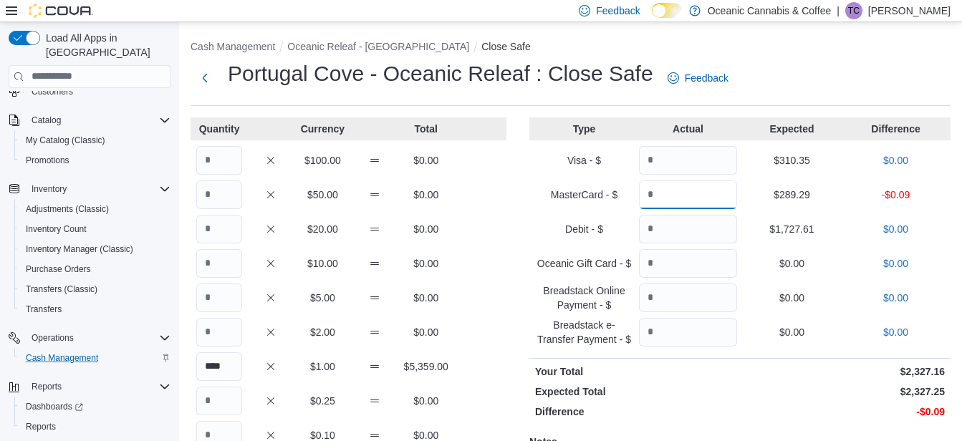
type input "******"
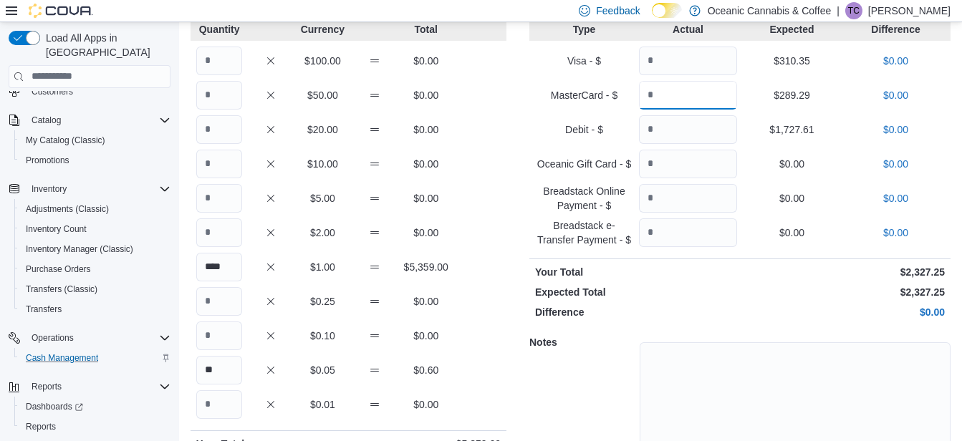
scroll to position [167, 0]
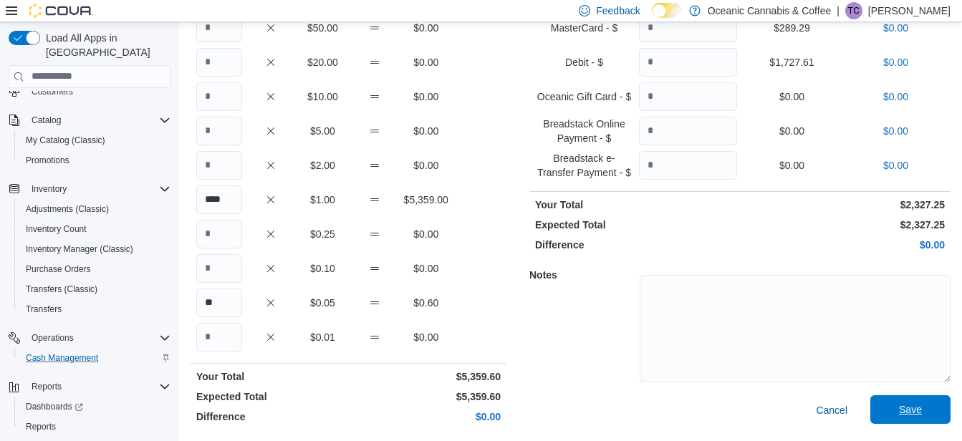
click at [916, 411] on span "Save" at bounding box center [910, 410] width 23 height 14
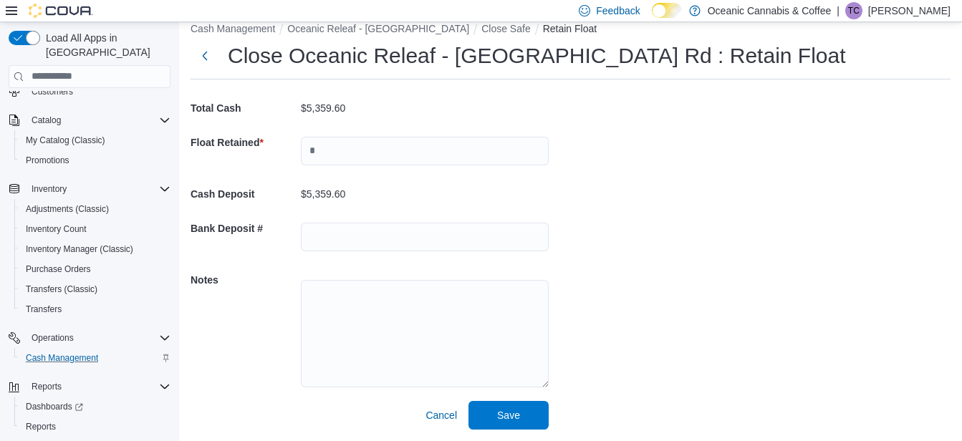
scroll to position [27, 0]
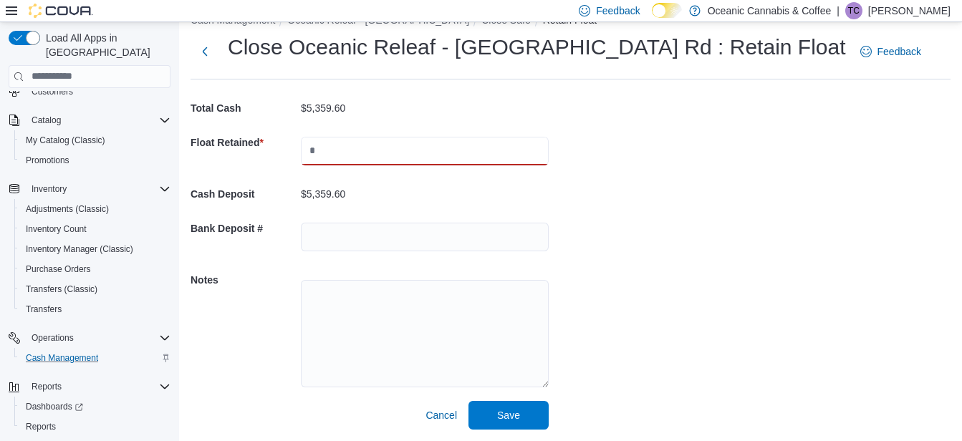
click at [316, 138] on input "text" at bounding box center [425, 151] width 248 height 29
type input "*"
type input "*******"
click at [497, 407] on span "Save" at bounding box center [508, 415] width 63 height 29
